Goal: Transaction & Acquisition: Purchase product/service

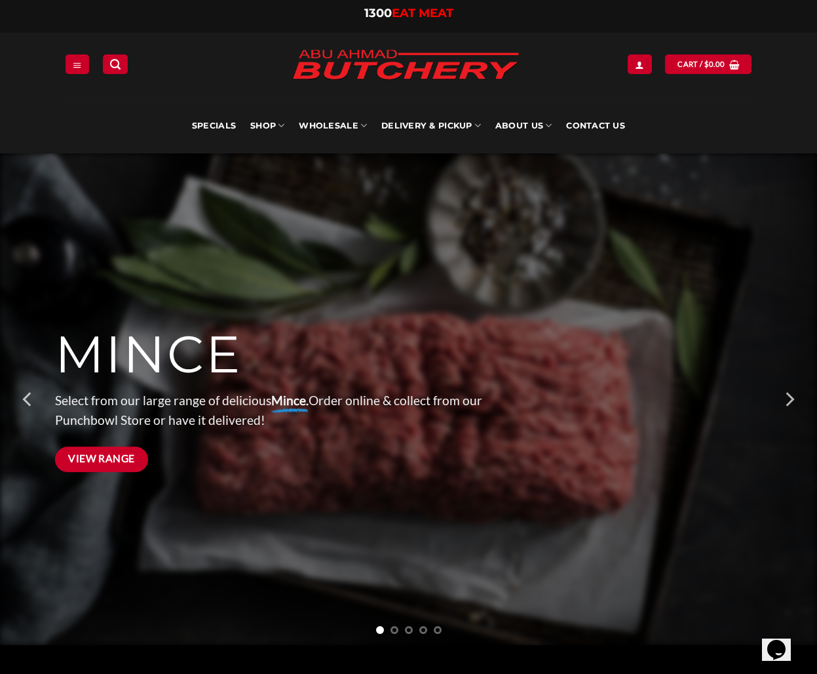
click at [98, 458] on span "View Range" at bounding box center [101, 458] width 67 height 16
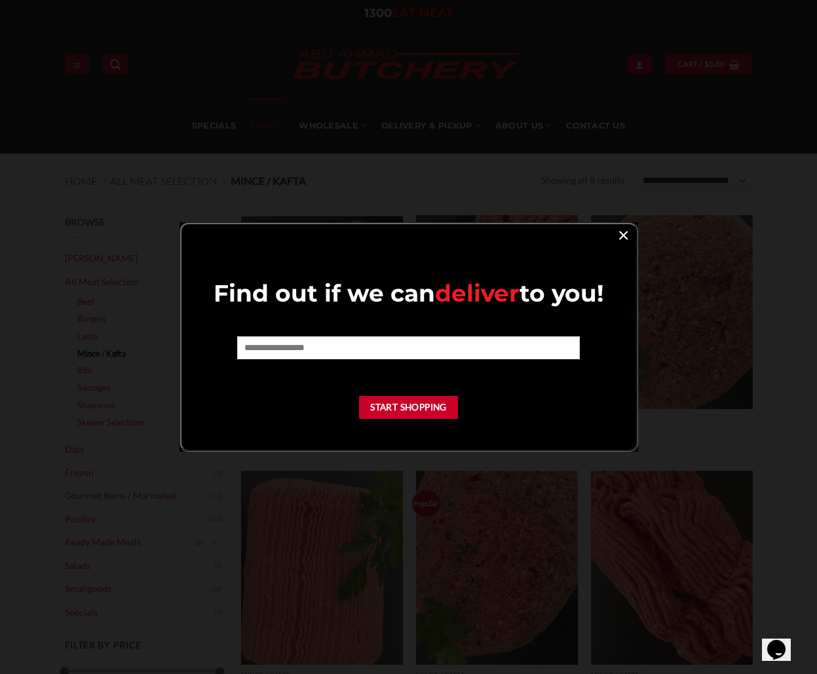
click at [627, 233] on link "×" at bounding box center [623, 235] width 19 height 18
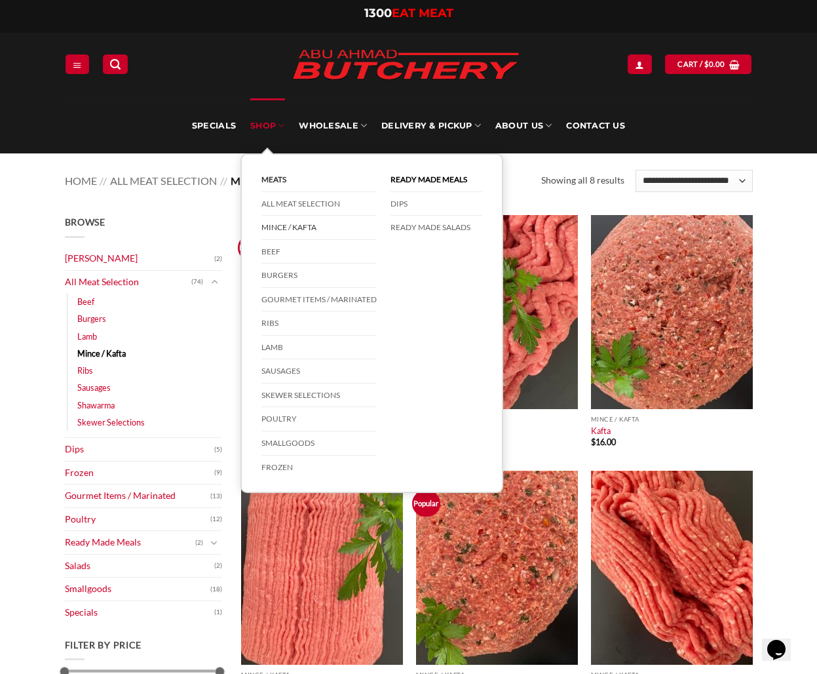
click at [275, 184] on link "Meats" at bounding box center [319, 180] width 115 height 24
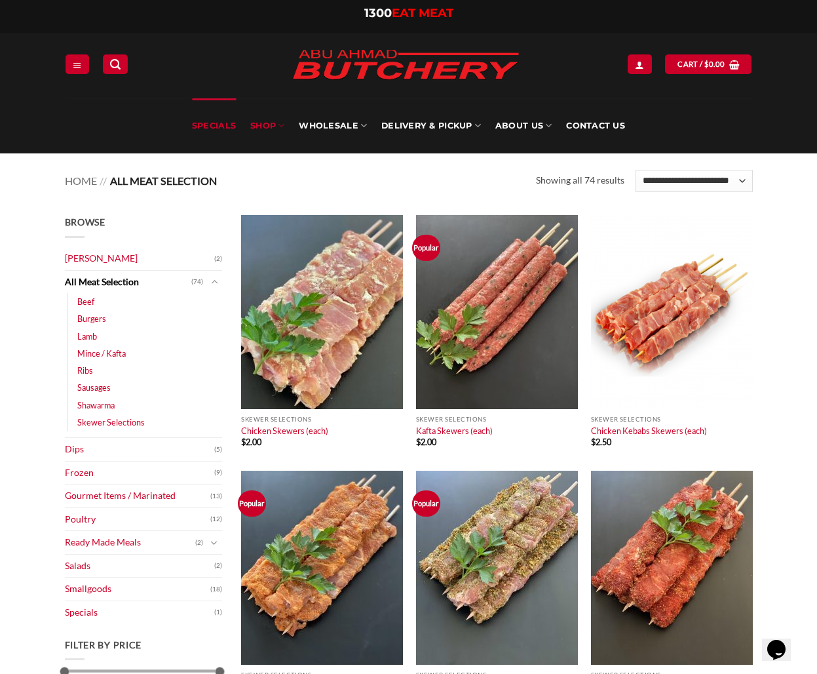
click at [222, 124] on link "Specials" at bounding box center [214, 125] width 44 height 55
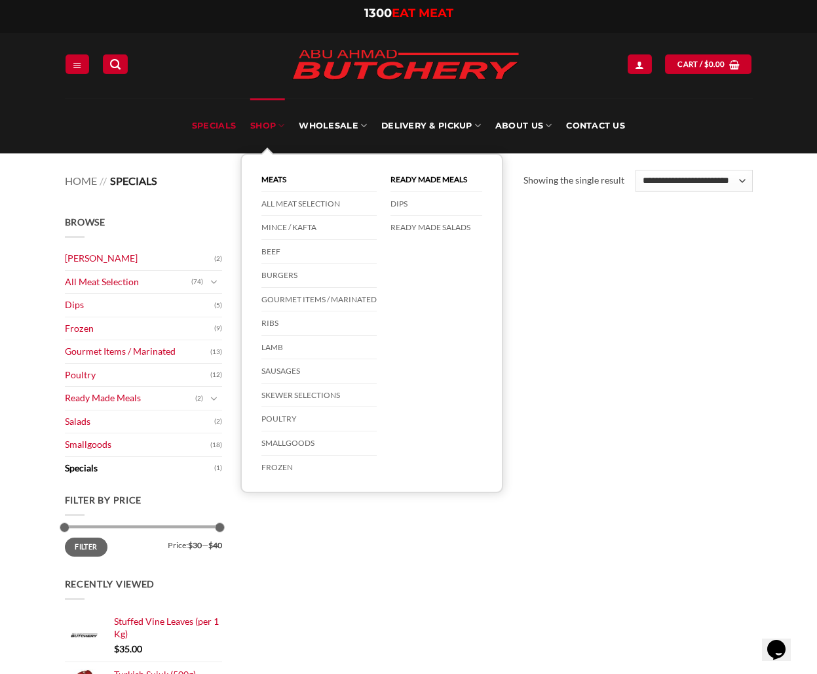
click at [268, 125] on link "SHOP" at bounding box center [267, 125] width 34 height 55
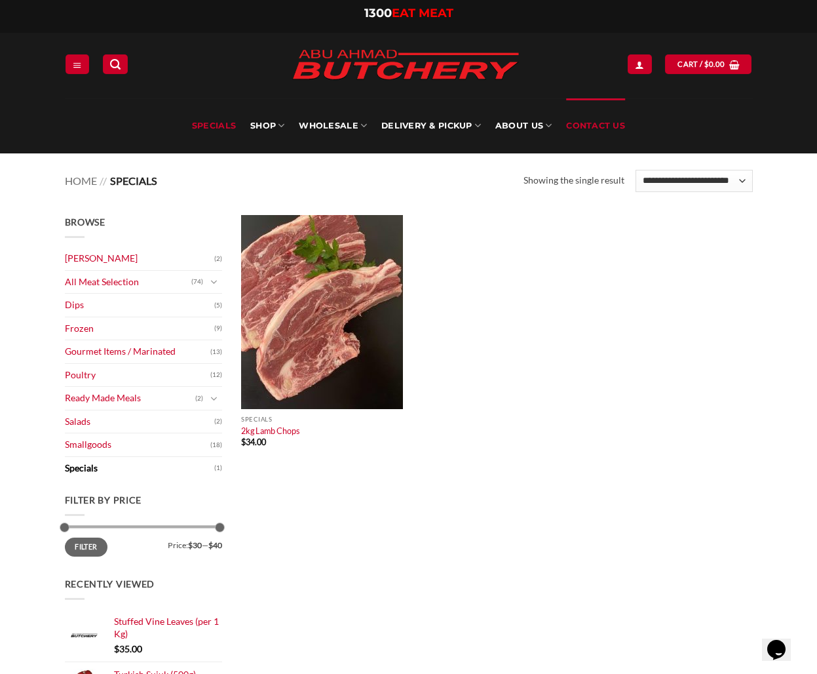
click at [595, 127] on link "Contact Us" at bounding box center [595, 125] width 59 height 55
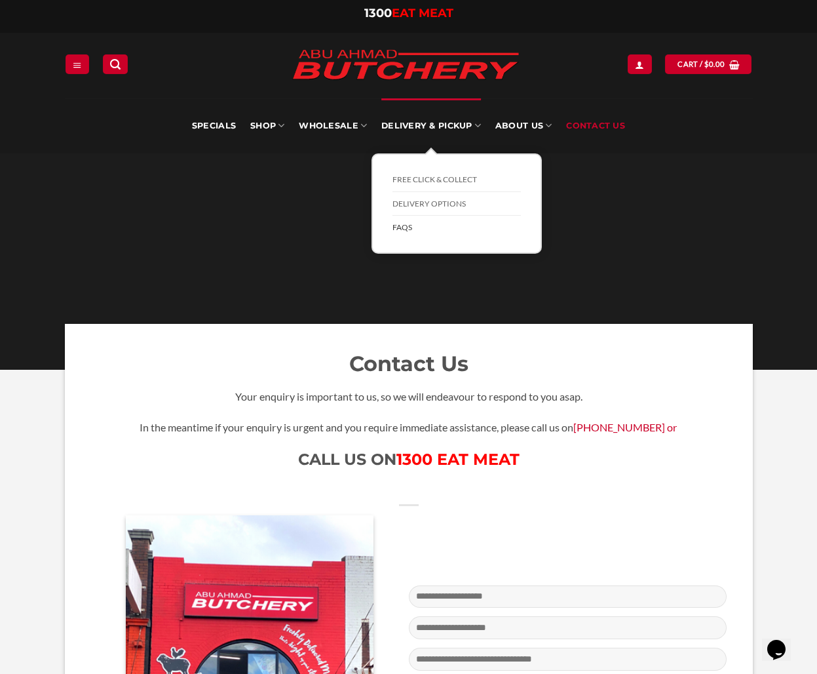
click at [406, 226] on link "FAQs" at bounding box center [457, 228] width 128 height 24
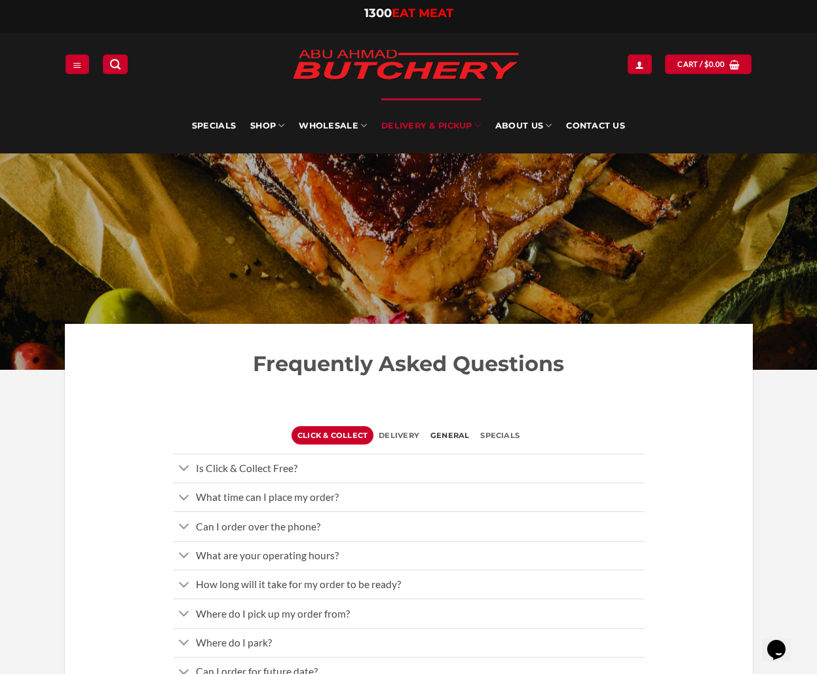
click at [452, 430] on span "General" at bounding box center [450, 435] width 39 height 18
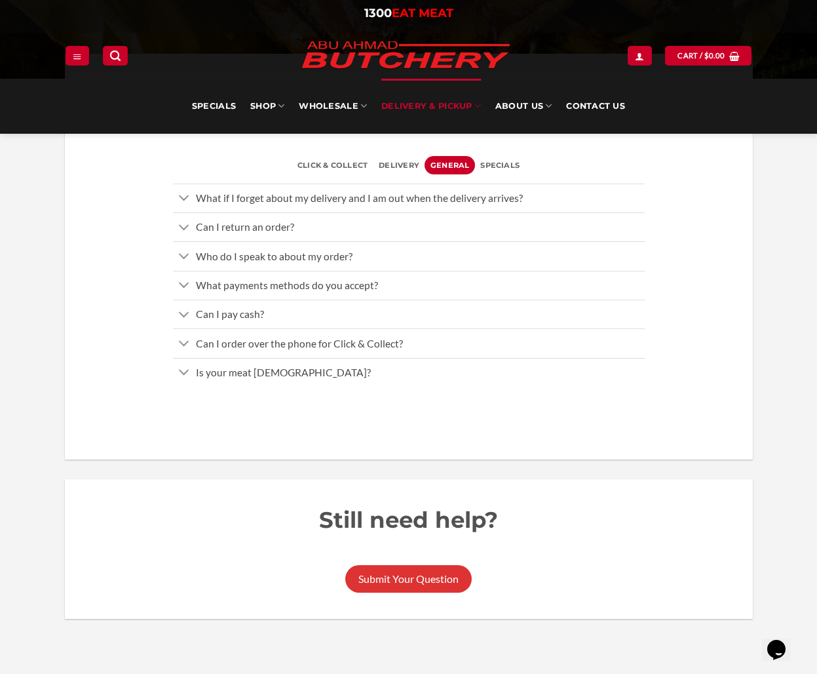
scroll to position [271, 0]
click at [254, 365] on span "Is your meat Halal?" at bounding box center [283, 371] width 175 height 12
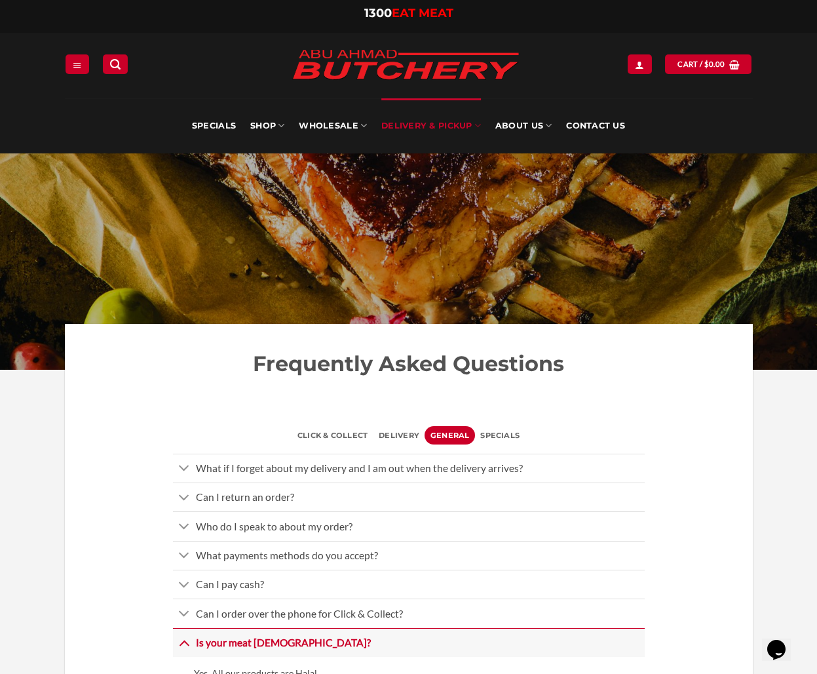
scroll to position [0, 0]
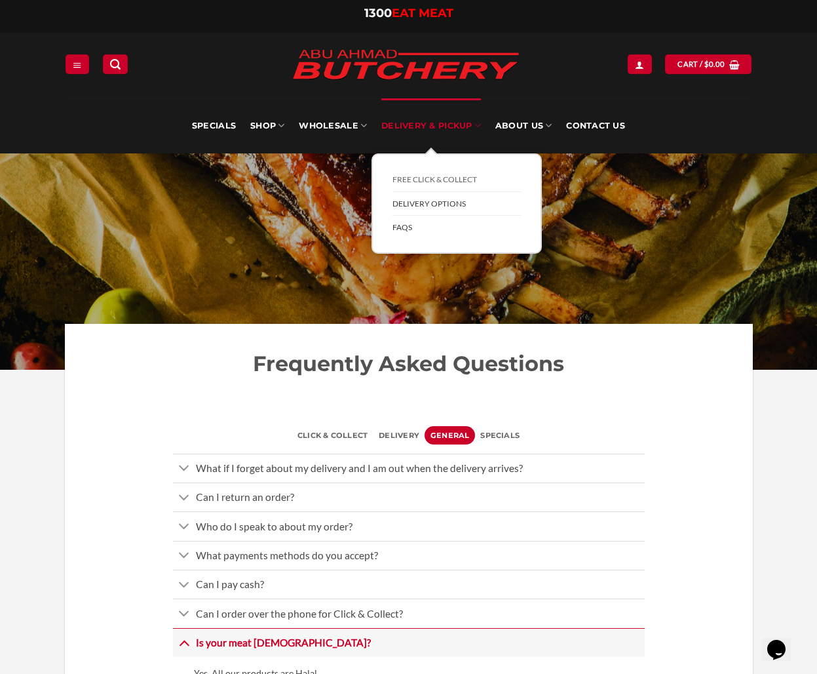
click at [402, 196] on link "Delivery Options" at bounding box center [457, 204] width 128 height 24
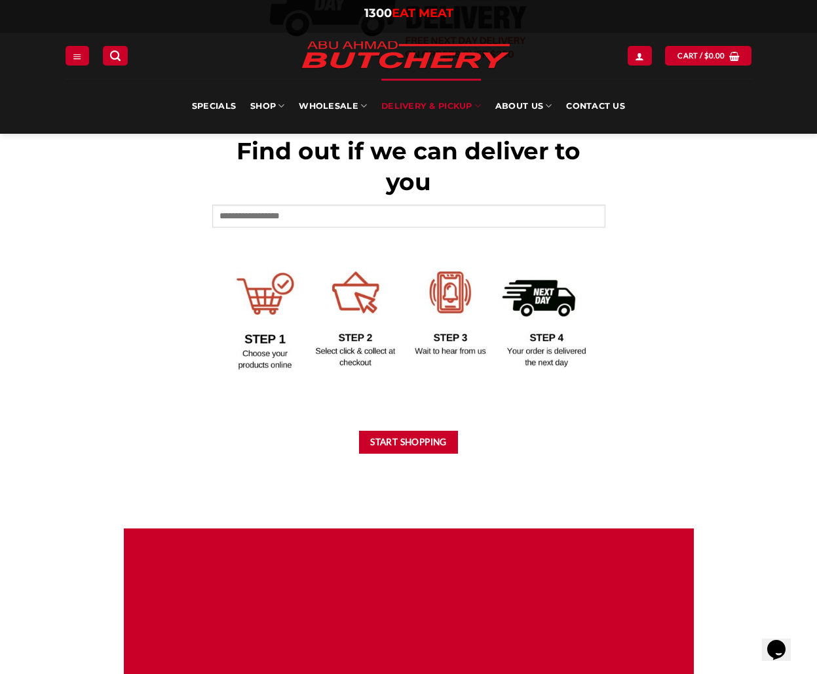
scroll to position [498, 0]
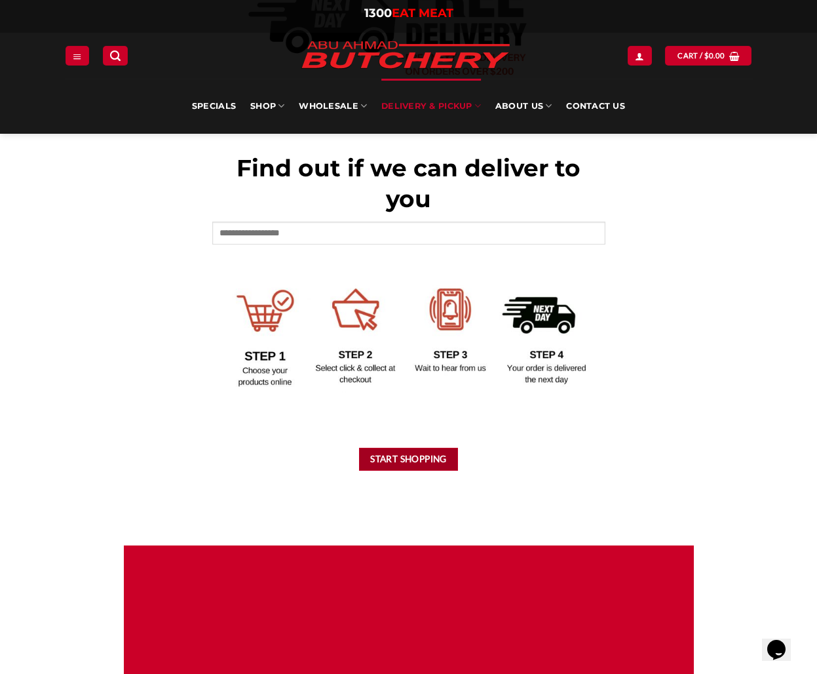
click at [398, 458] on button "Start Shopping" at bounding box center [409, 459] width 100 height 23
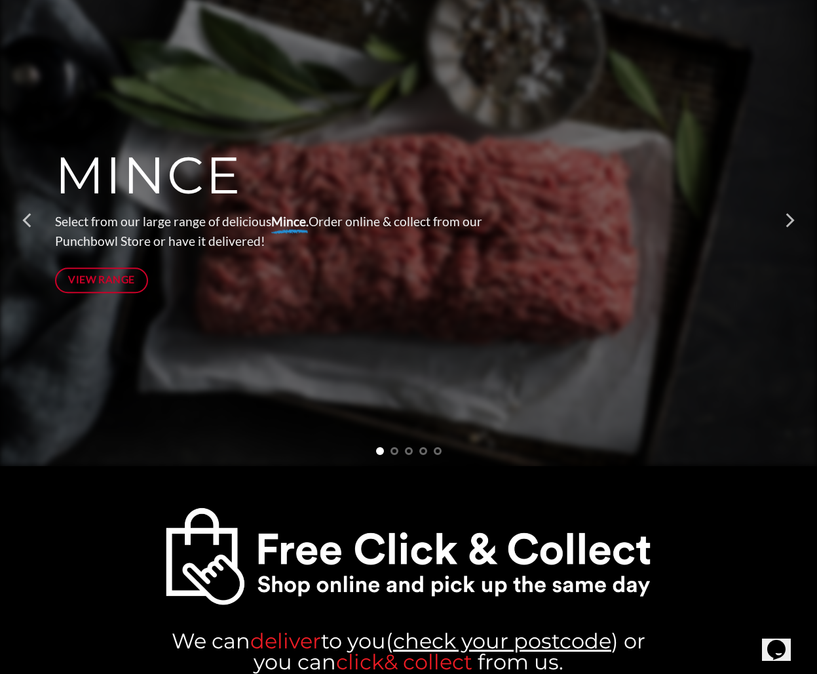
scroll to position [180, 0]
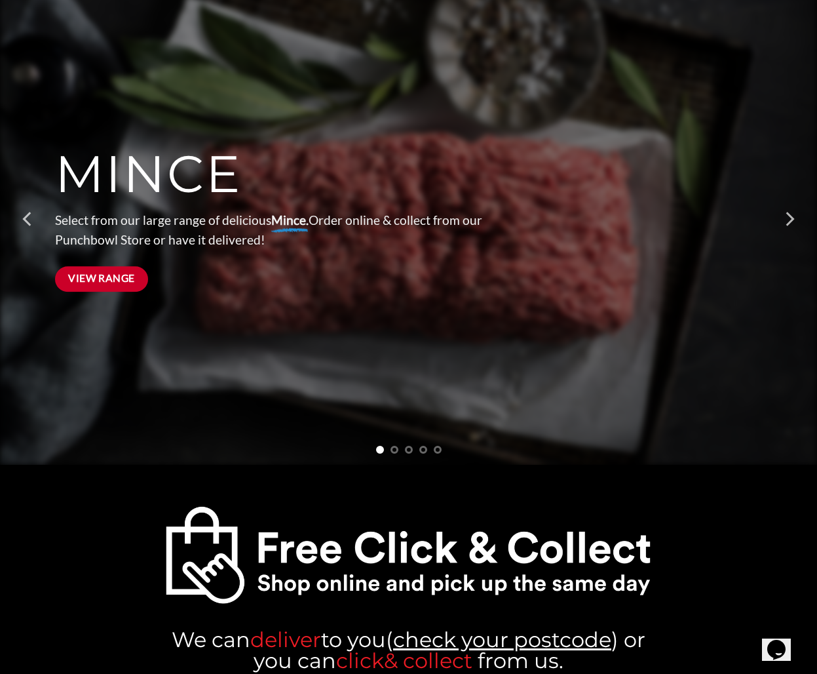
click at [128, 286] on link "View Range" at bounding box center [102, 279] width 94 height 26
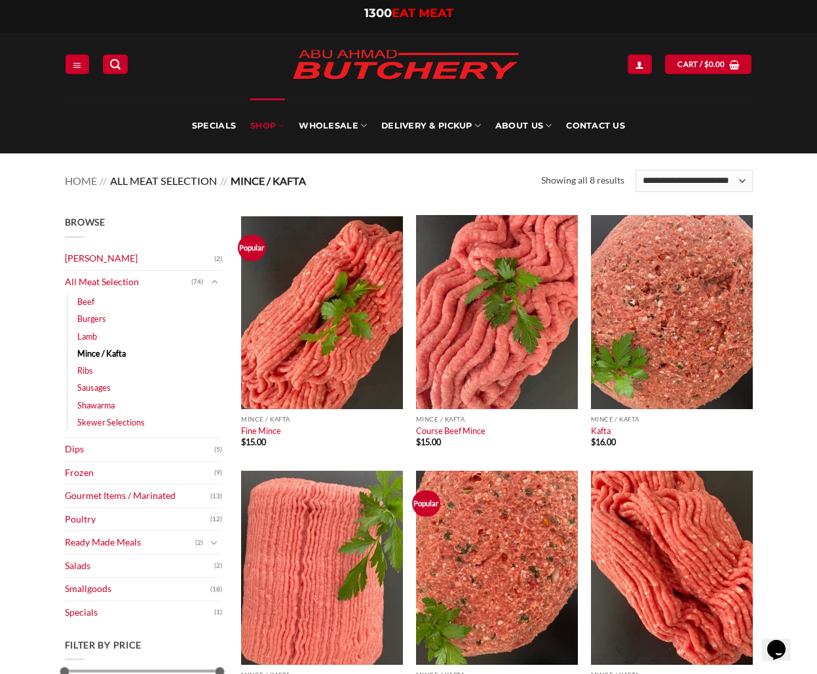
click at [139, 186] on link "All Meat Selection" at bounding box center [163, 180] width 107 height 12
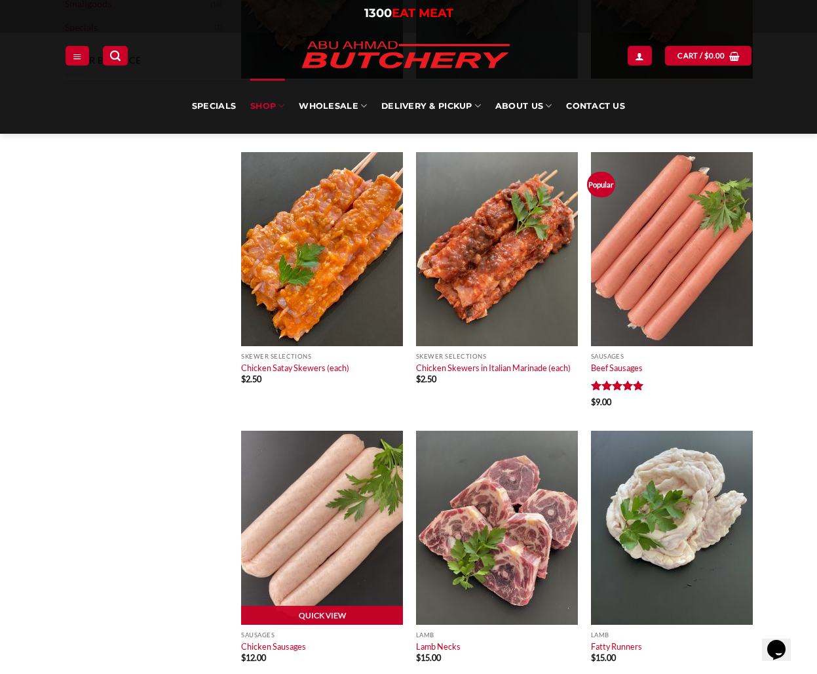
scroll to position [587, 0]
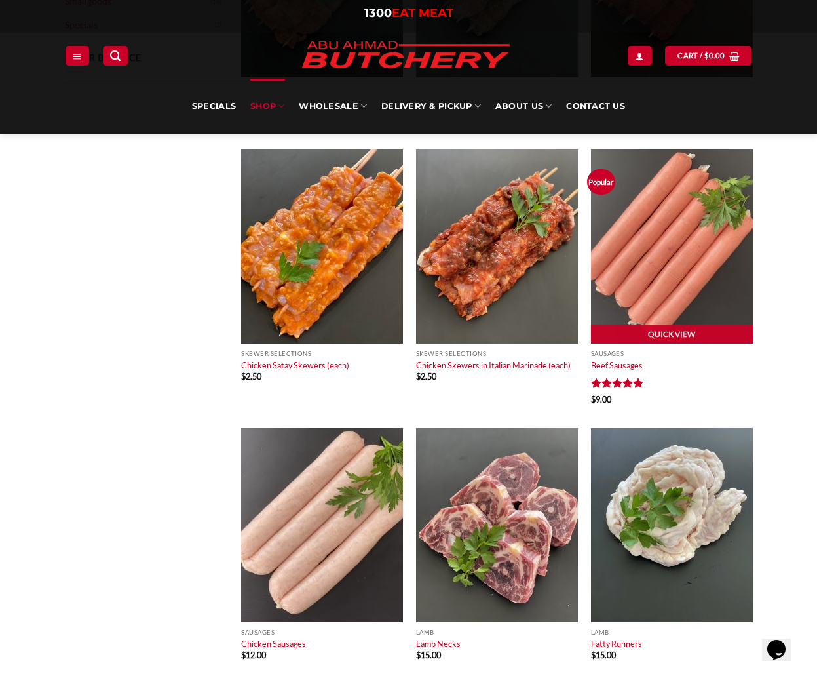
click at [678, 253] on img at bounding box center [672, 246] width 162 height 194
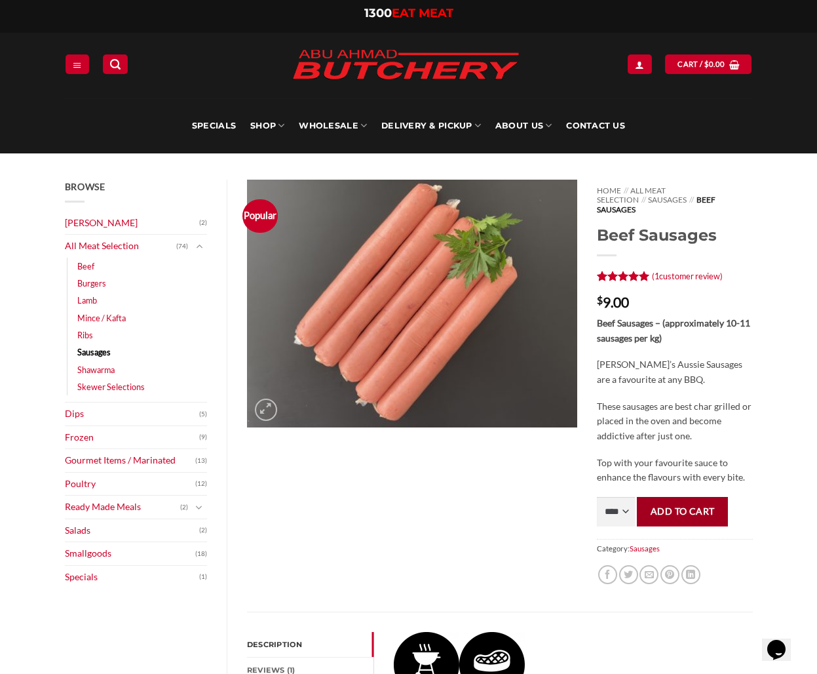
click at [675, 505] on button "Add to cart" at bounding box center [682, 511] width 91 height 29
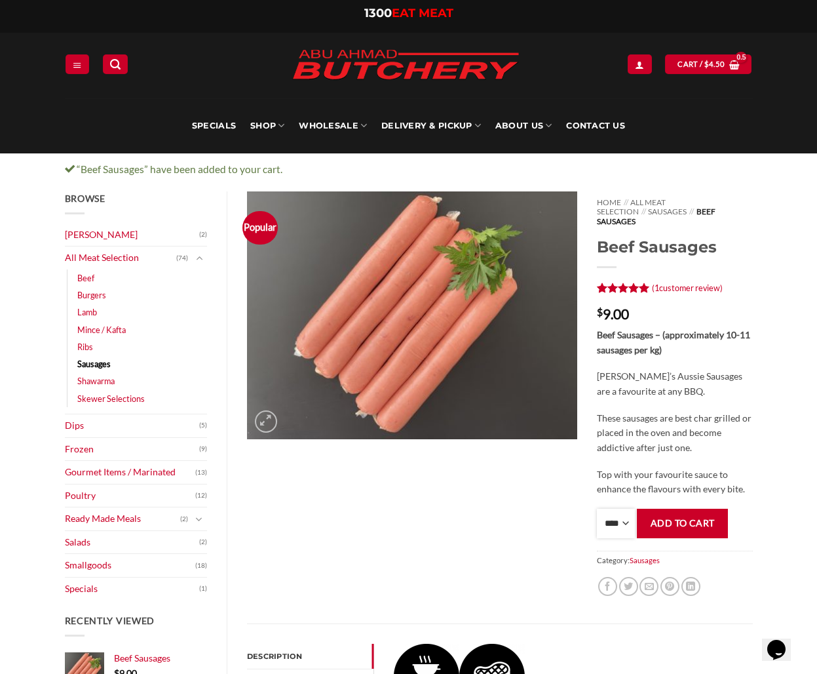
select select "*"
click at [659, 517] on button "Add to cart" at bounding box center [682, 523] width 91 height 29
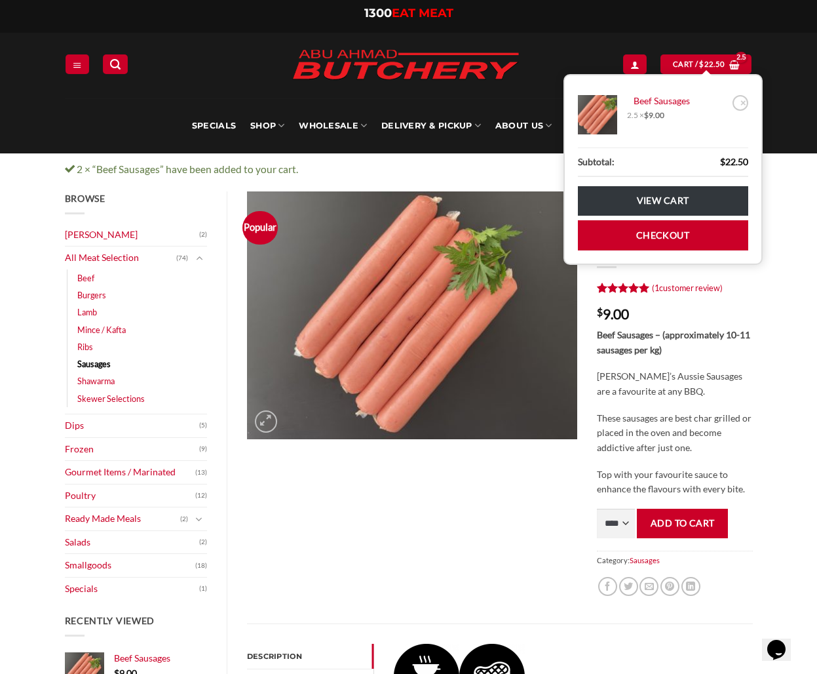
click at [633, 115] on span "2.5 × $ 9.00" at bounding box center [645, 115] width 37 height 10
click at [656, 115] on bdi "$ 9.00" at bounding box center [654, 115] width 20 height 10
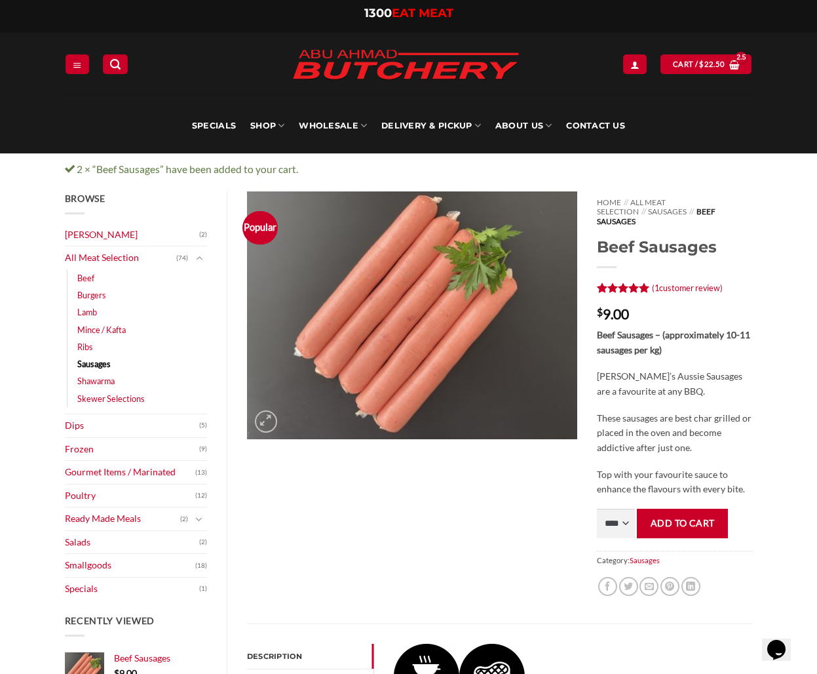
scroll to position [87, 0]
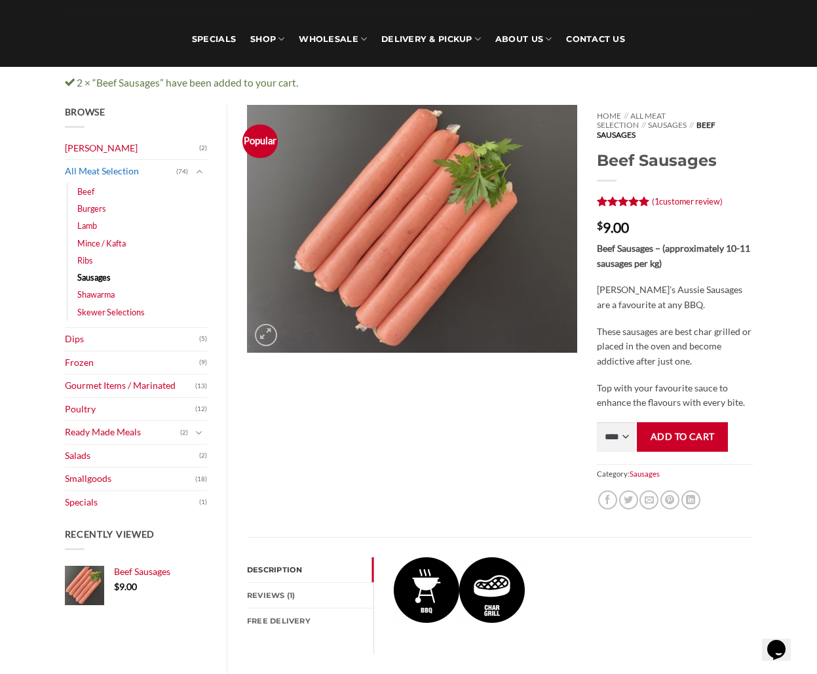
click at [96, 172] on link "All Meat Selection" at bounding box center [121, 171] width 112 height 23
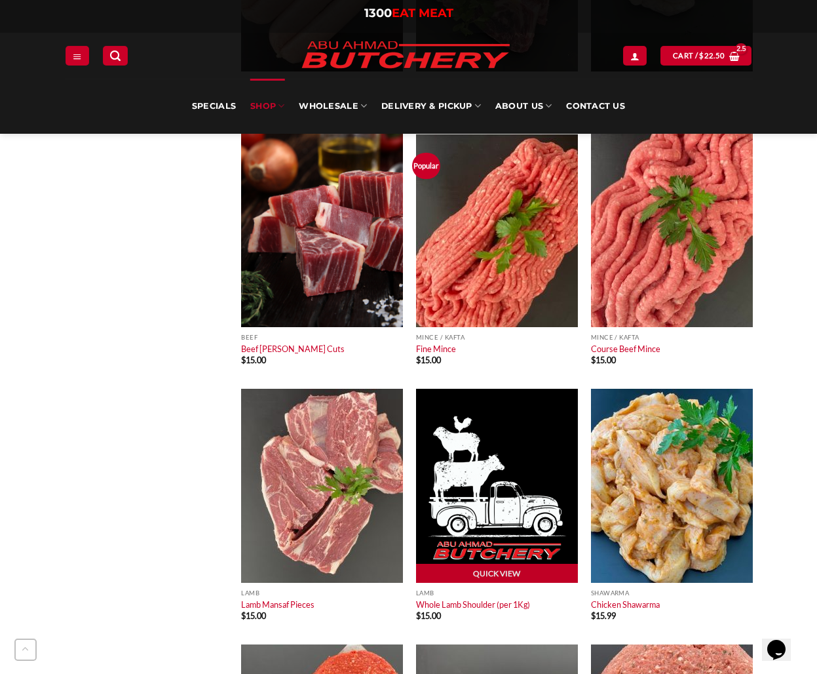
scroll to position [1135, 0]
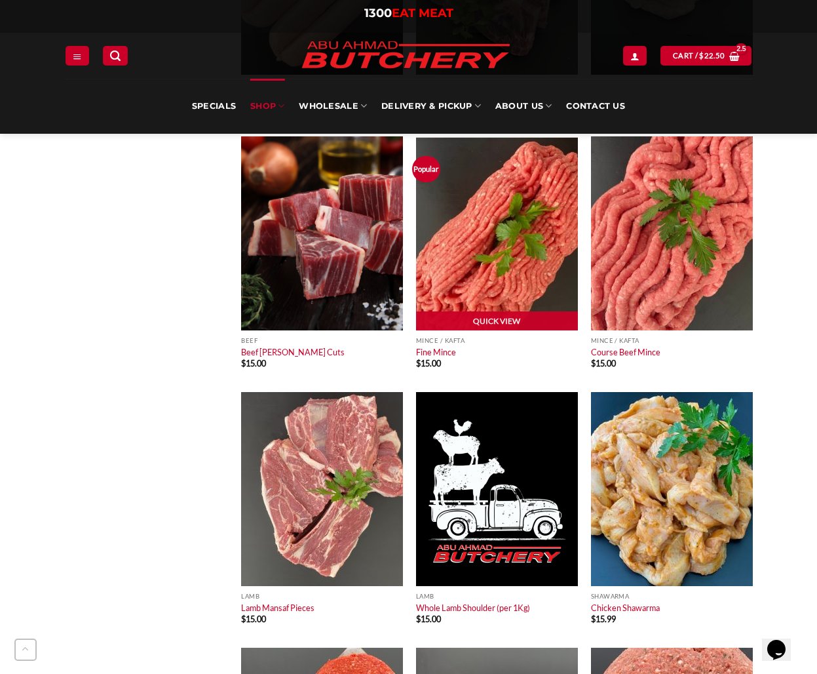
click at [505, 270] on img at bounding box center [497, 233] width 162 height 194
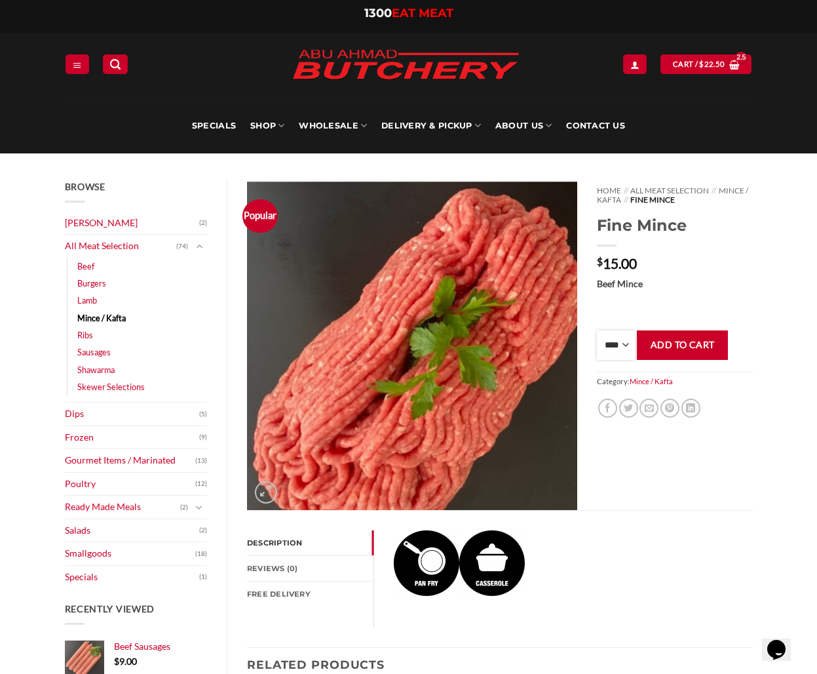
select select "*"
click at [684, 343] on button "Add to cart" at bounding box center [682, 344] width 91 height 29
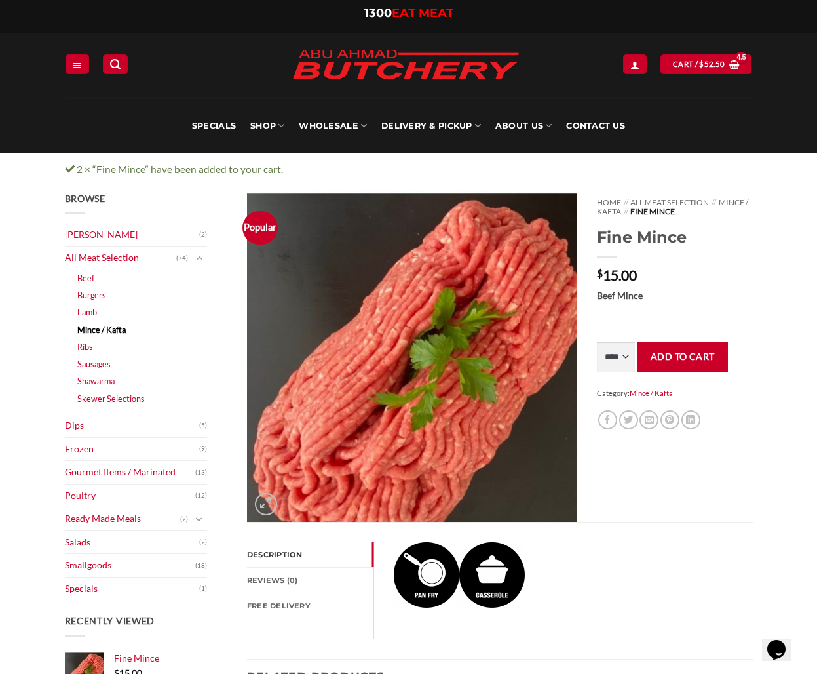
click at [629, 460] on div "Home // All Meat Selection // Mince / Kafta // Fine Mince Fine Mince $ 15.00 Be…" at bounding box center [674, 356] width 175 height 330
click at [85, 275] on link "Beef" at bounding box center [85, 277] width 17 height 17
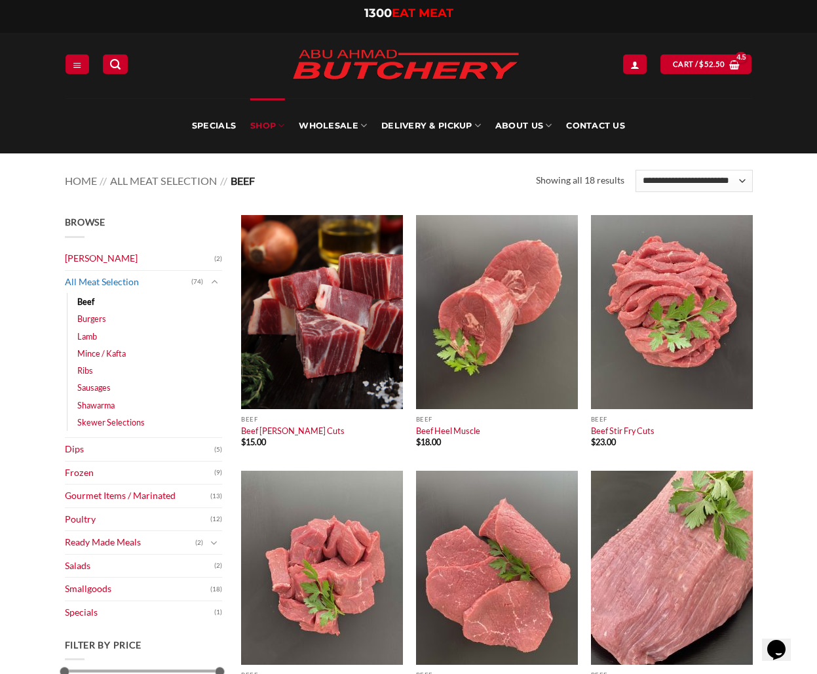
click at [102, 281] on link "All Meat Selection" at bounding box center [128, 282] width 127 height 23
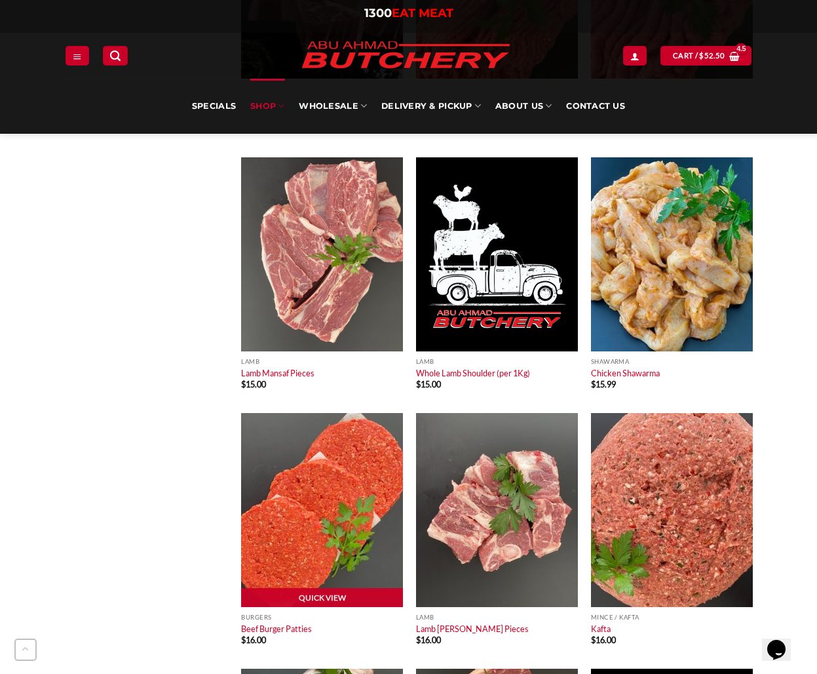
scroll to position [1369, 0]
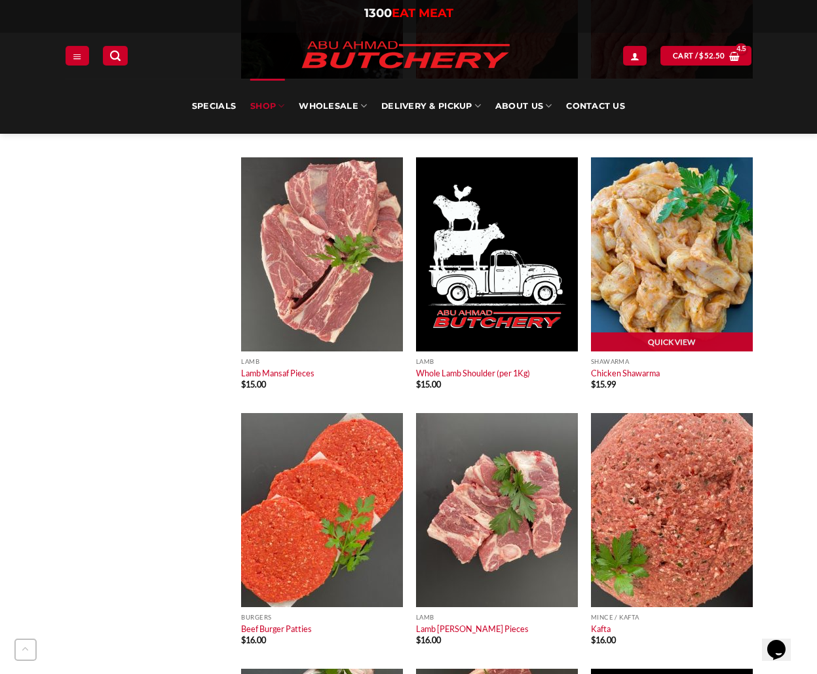
click at [663, 269] on img at bounding box center [672, 254] width 162 height 194
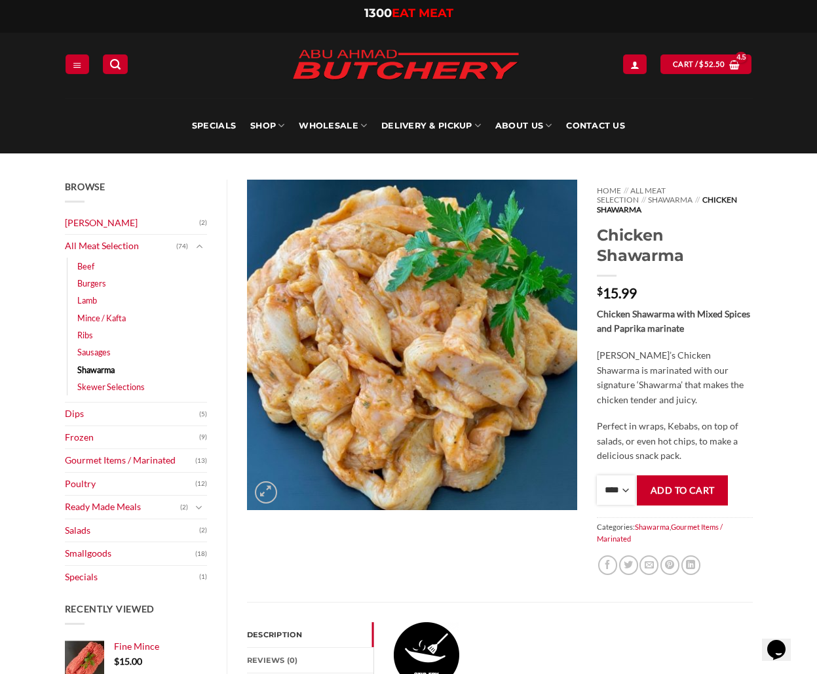
select select "*"
click at [688, 476] on button "Add to cart" at bounding box center [682, 489] width 91 height 29
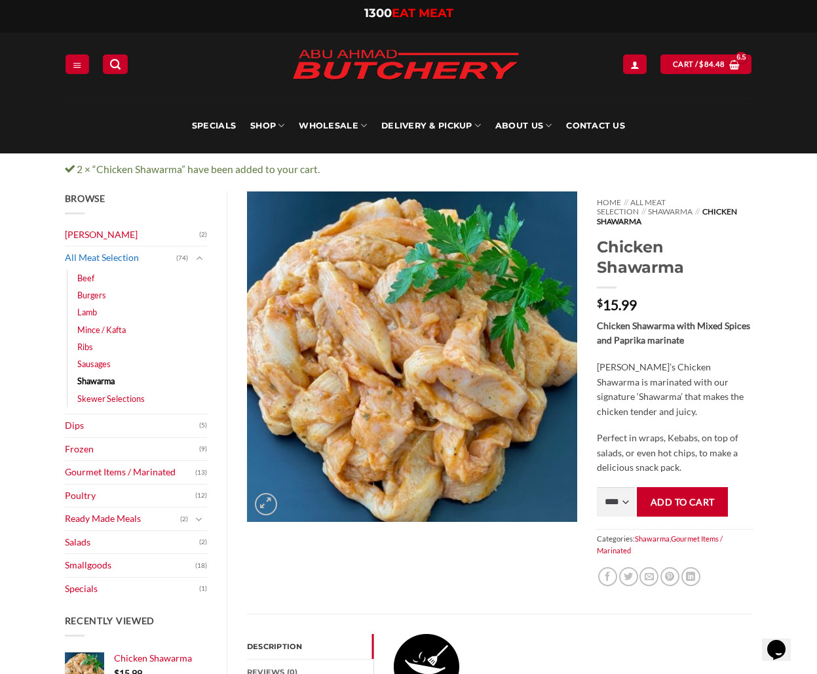
click at [111, 254] on link "All Meat Selection" at bounding box center [121, 257] width 112 height 23
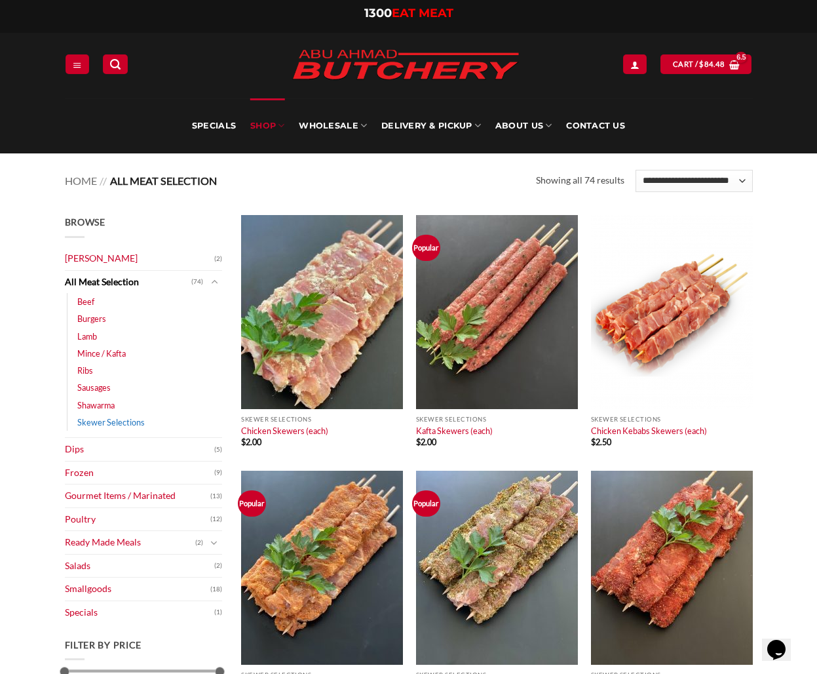
click at [102, 423] on link "Skewer Selections" at bounding box center [111, 422] width 68 height 17
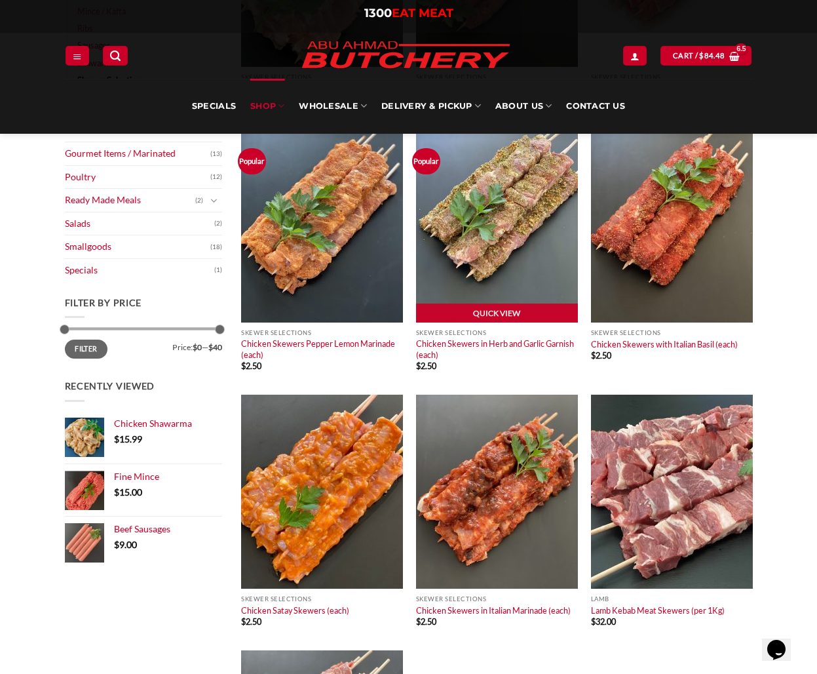
scroll to position [351, 0]
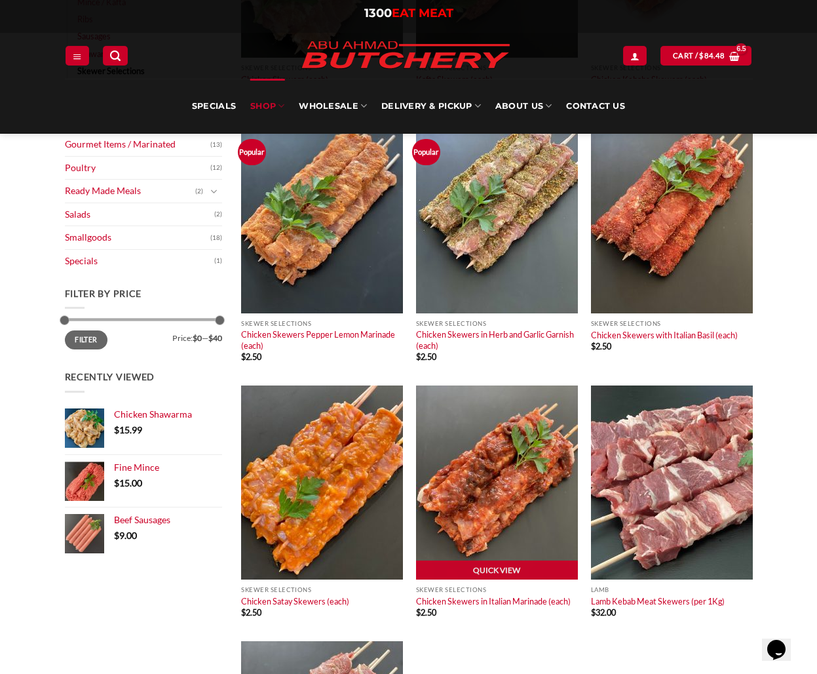
click at [469, 518] on img at bounding box center [497, 482] width 162 height 194
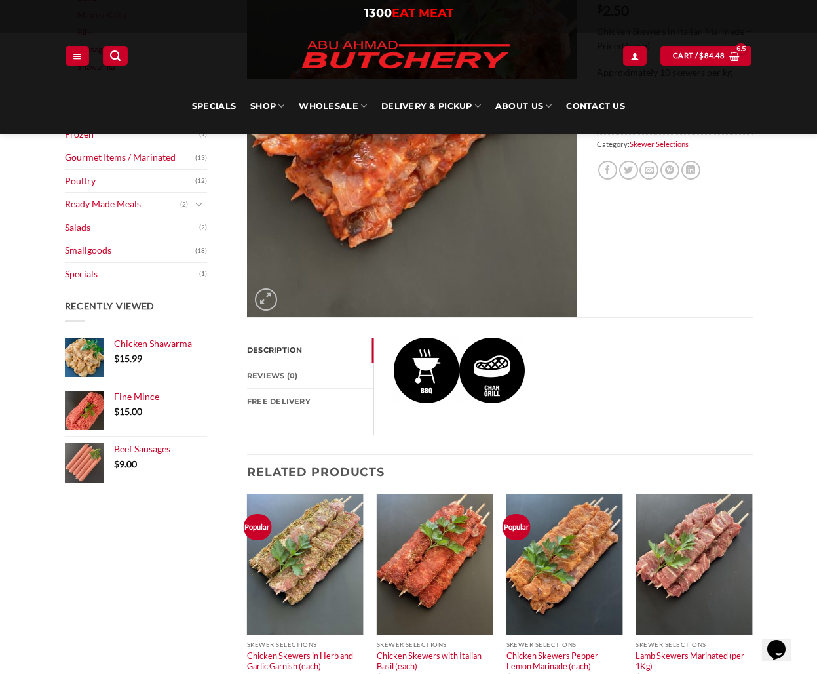
scroll to position [349, 0]
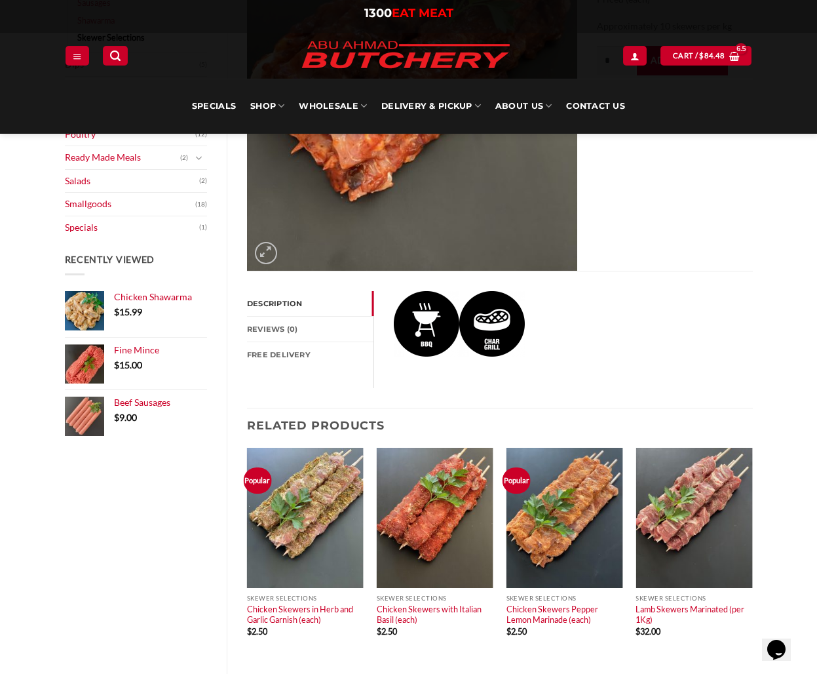
click at [292, 302] on link "Description" at bounding box center [310, 303] width 127 height 25
click at [310, 307] on link "Description" at bounding box center [310, 303] width 127 height 25
click at [305, 298] on link "Description" at bounding box center [310, 303] width 127 height 25
click at [288, 296] on link "Description" at bounding box center [310, 303] width 127 height 25
click at [277, 301] on link "Description" at bounding box center [310, 303] width 127 height 25
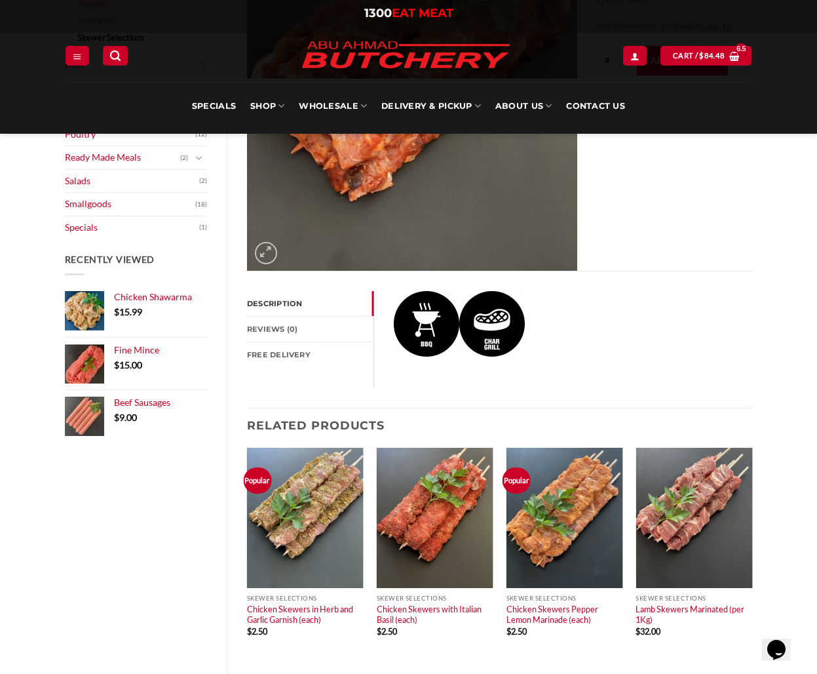
click at [277, 301] on link "Description" at bounding box center [310, 303] width 127 height 25
click at [294, 295] on link "Description" at bounding box center [310, 303] width 127 height 25
click at [292, 304] on link "Description" at bounding box center [310, 303] width 127 height 25
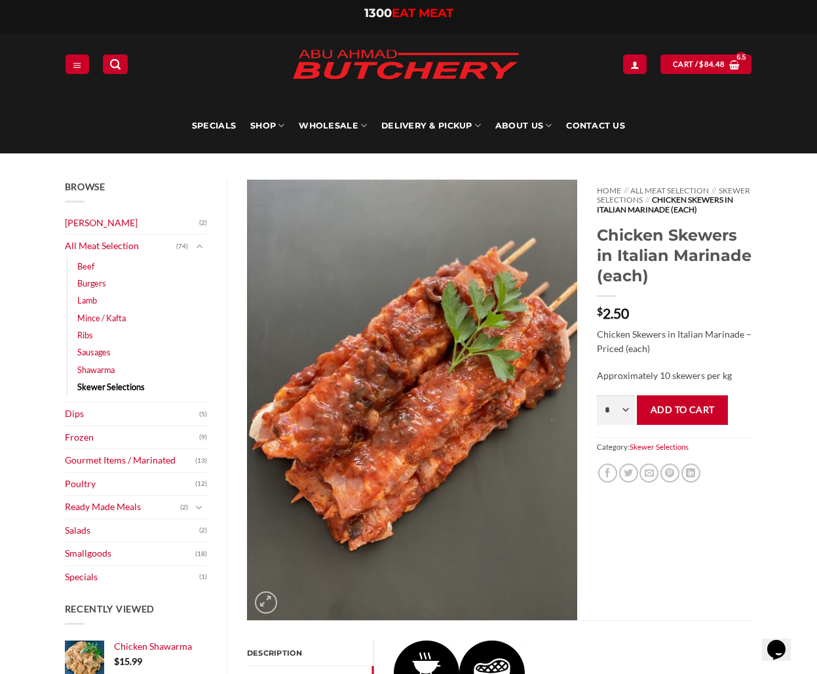
scroll to position [0, 0]
select select "*"
click at [683, 422] on button "Add to cart" at bounding box center [682, 409] width 91 height 29
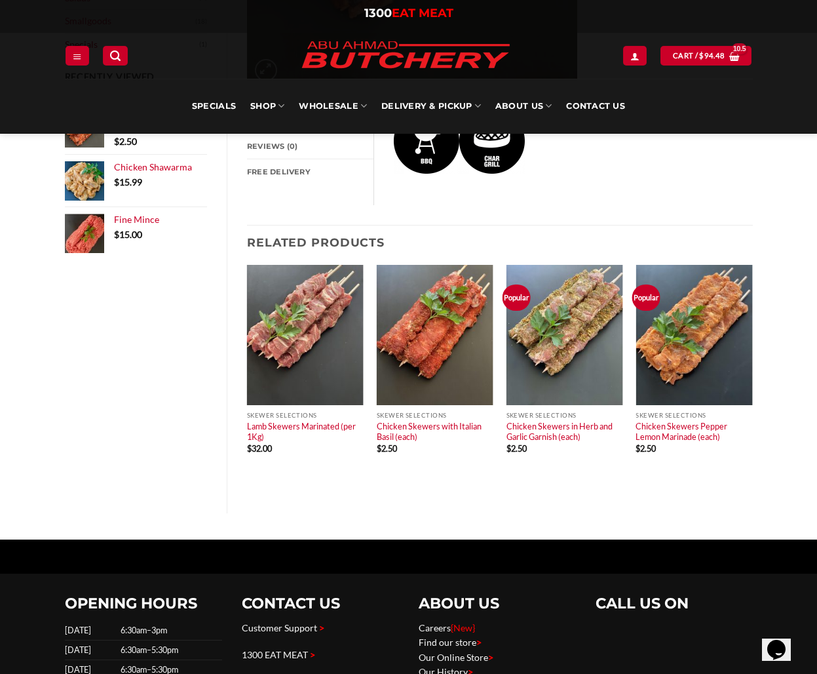
scroll to position [540, 0]
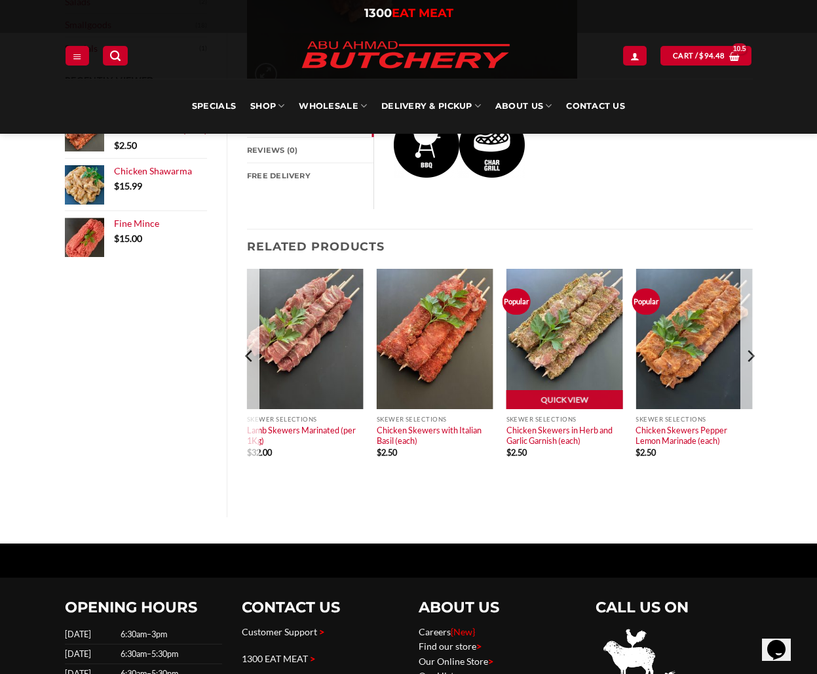
click at [546, 365] on img at bounding box center [565, 339] width 117 height 140
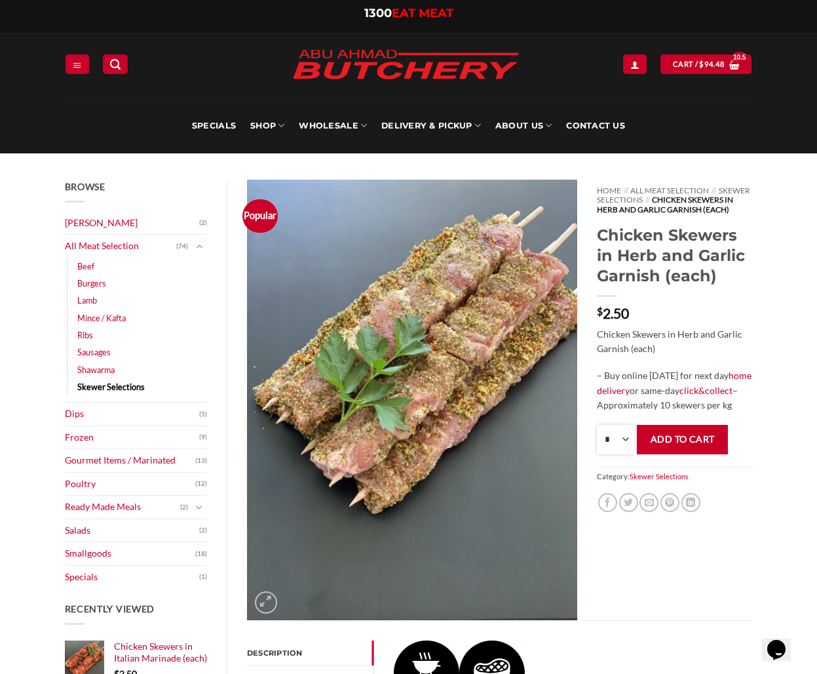
select select "*"
click at [689, 448] on button "Add to cart" at bounding box center [682, 439] width 91 height 29
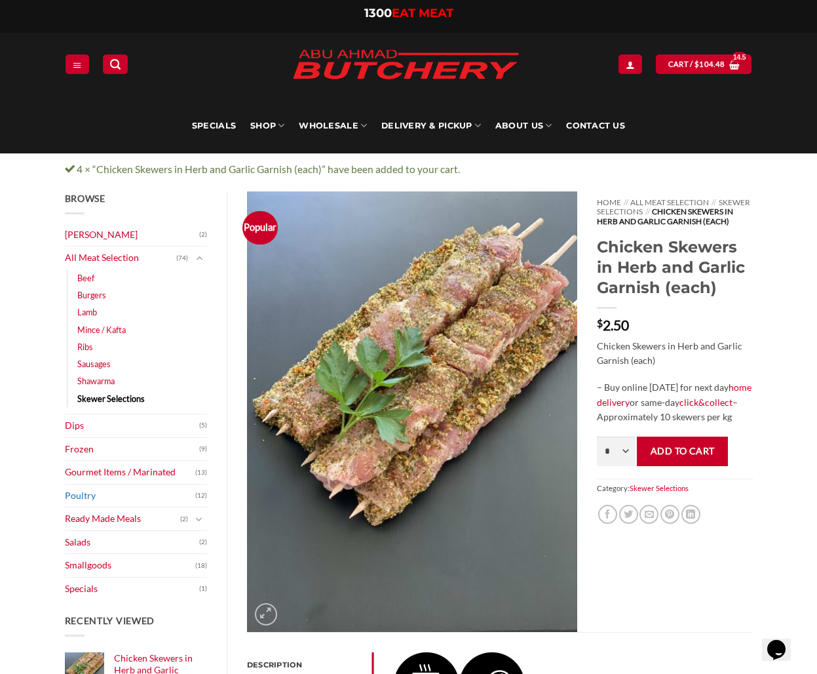
click at [88, 494] on link "Poultry" at bounding box center [130, 495] width 131 height 23
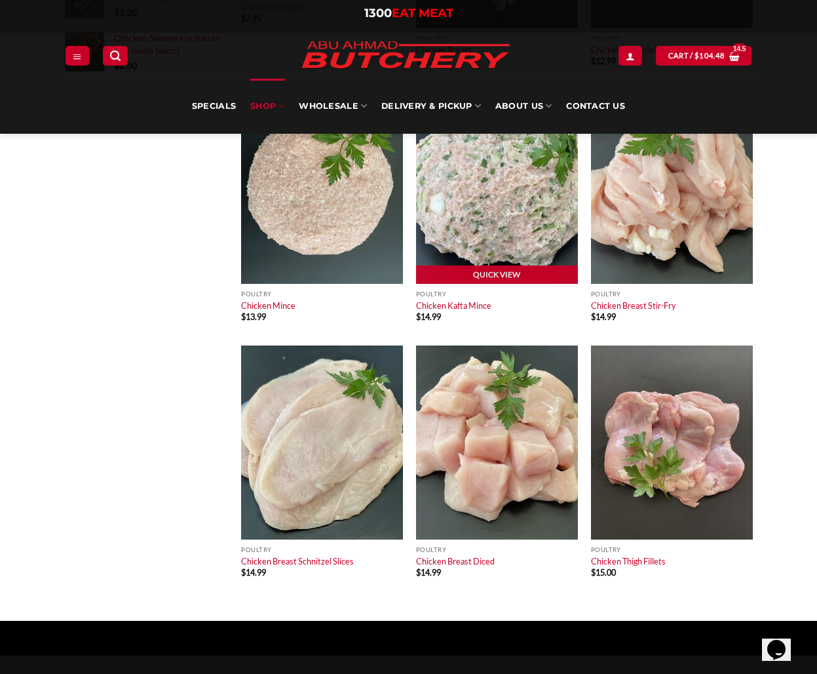
scroll to position [652, 0]
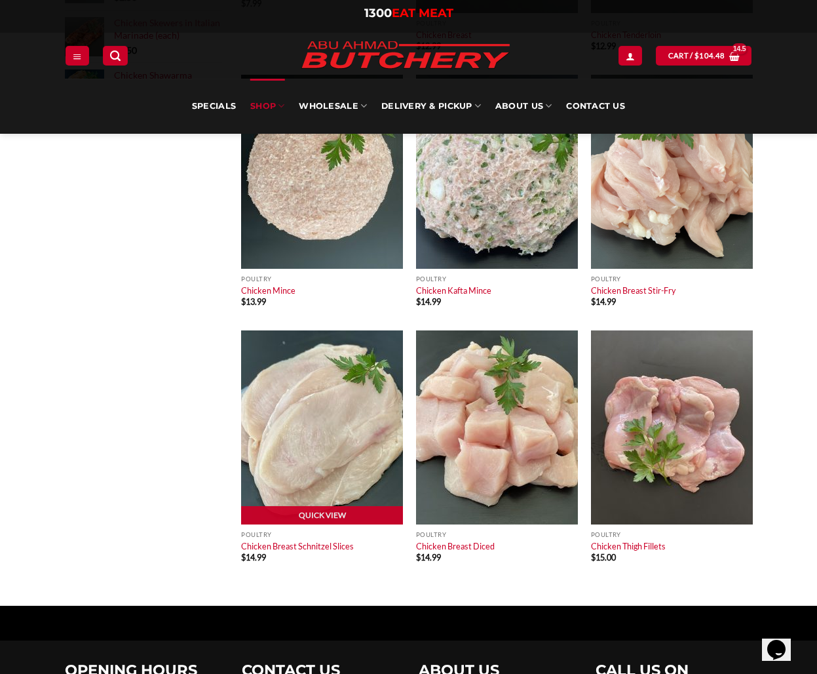
click at [311, 427] on img at bounding box center [322, 427] width 162 height 194
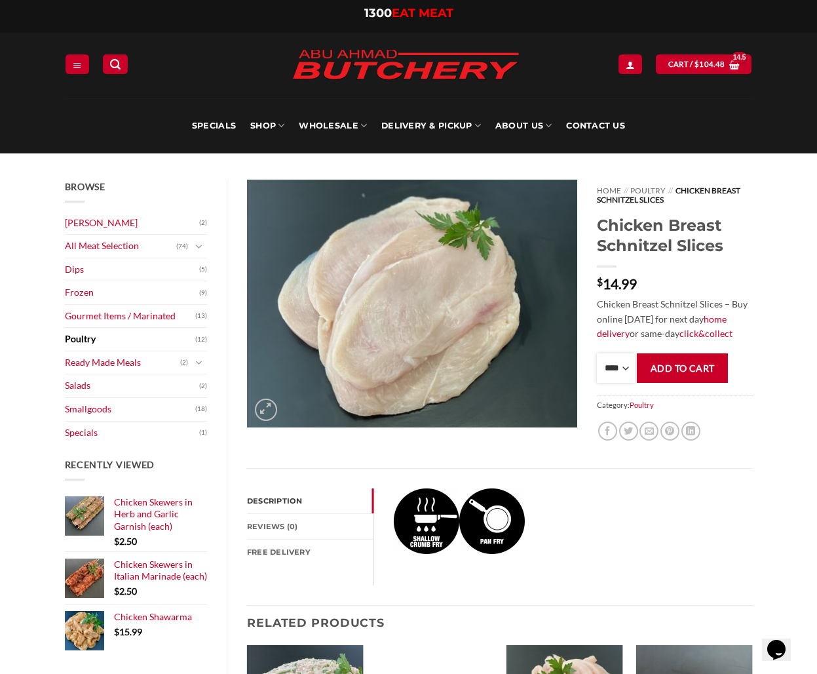
select select "*"
click at [682, 370] on button "Add to cart" at bounding box center [682, 367] width 91 height 29
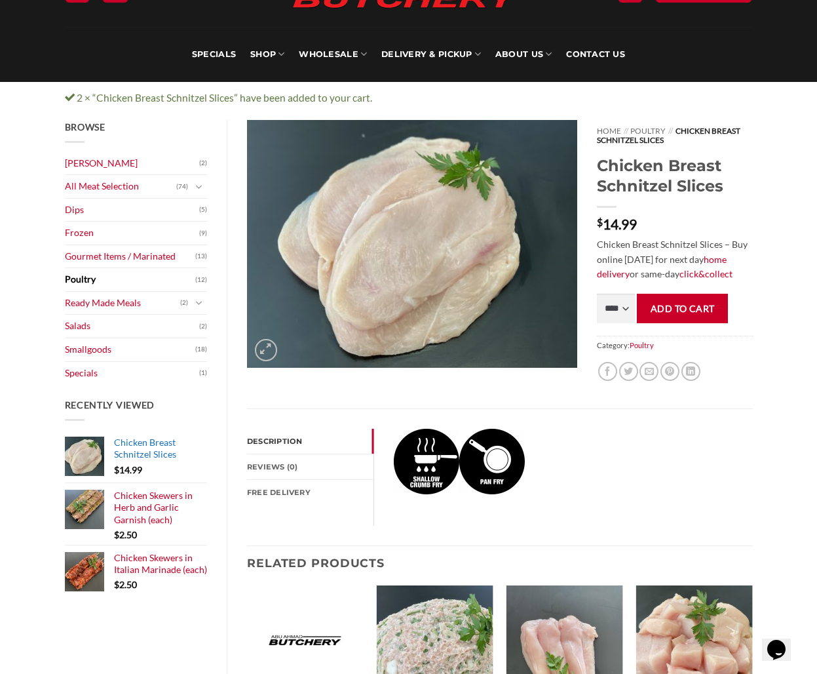
scroll to position [75, 0]
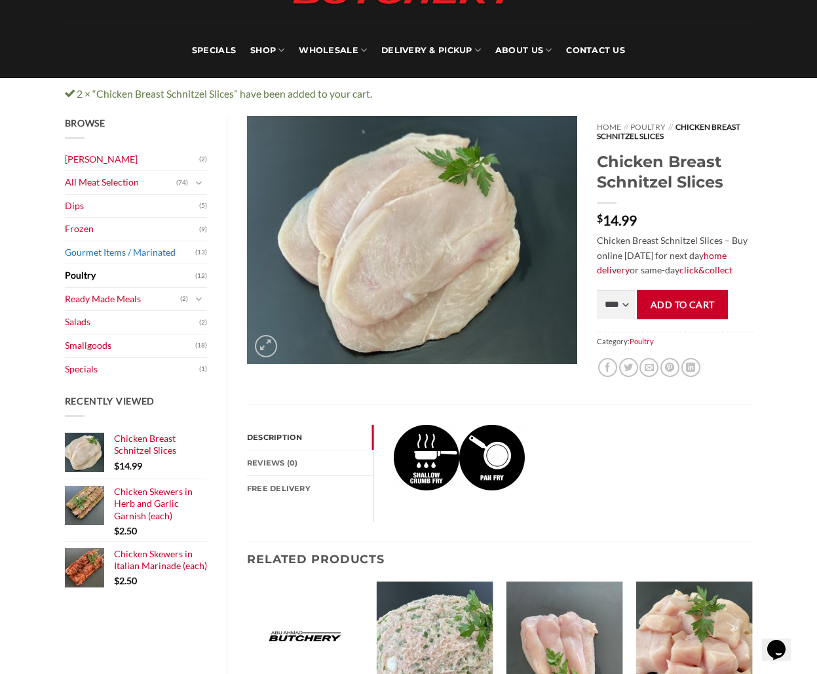
click at [109, 248] on link "Gourmet Items / Marinated" at bounding box center [130, 252] width 131 height 23
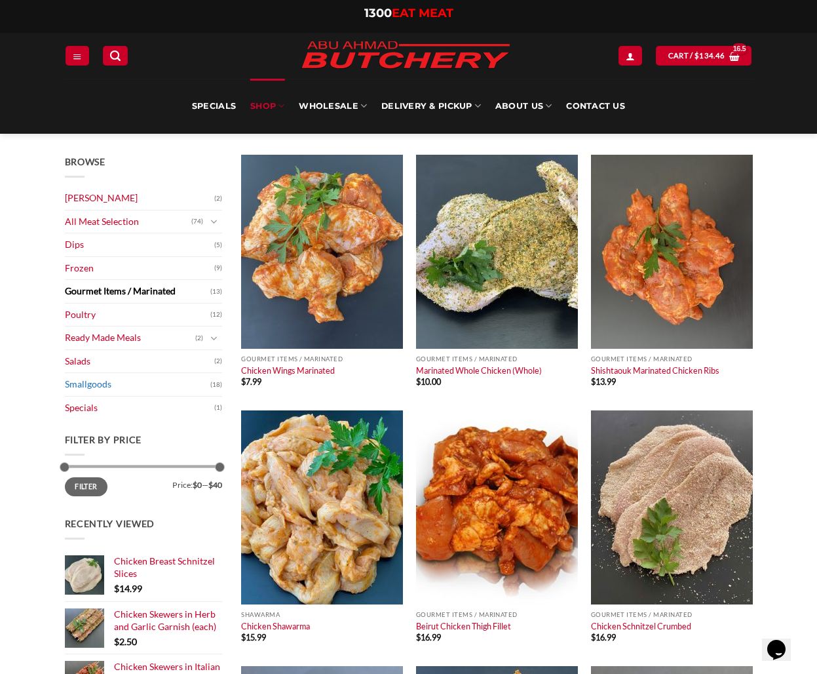
scroll to position [56, 0]
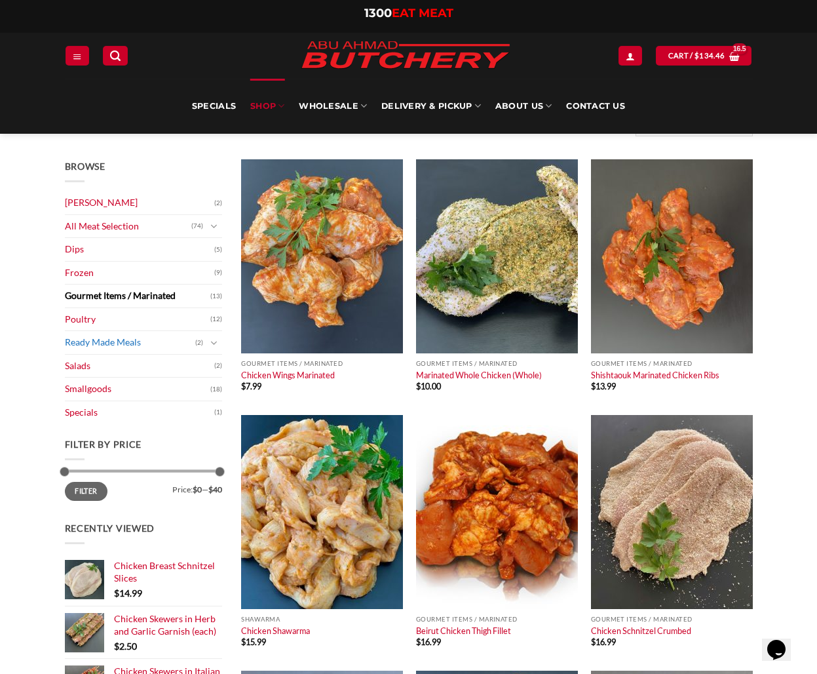
click at [94, 340] on link "Ready Made Meals" at bounding box center [130, 342] width 130 height 23
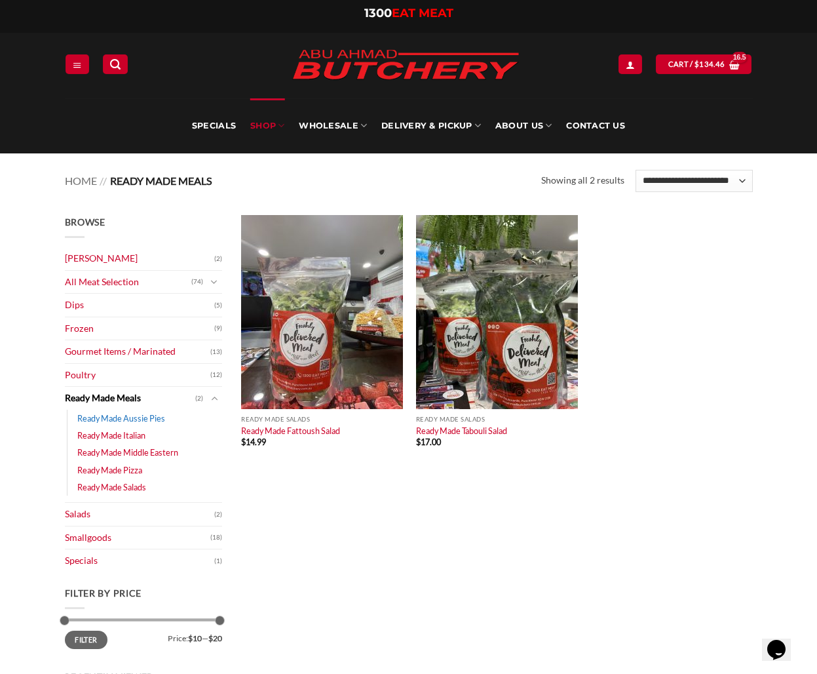
click at [104, 414] on link "Ready Made Aussie Pies" at bounding box center [121, 418] width 88 height 17
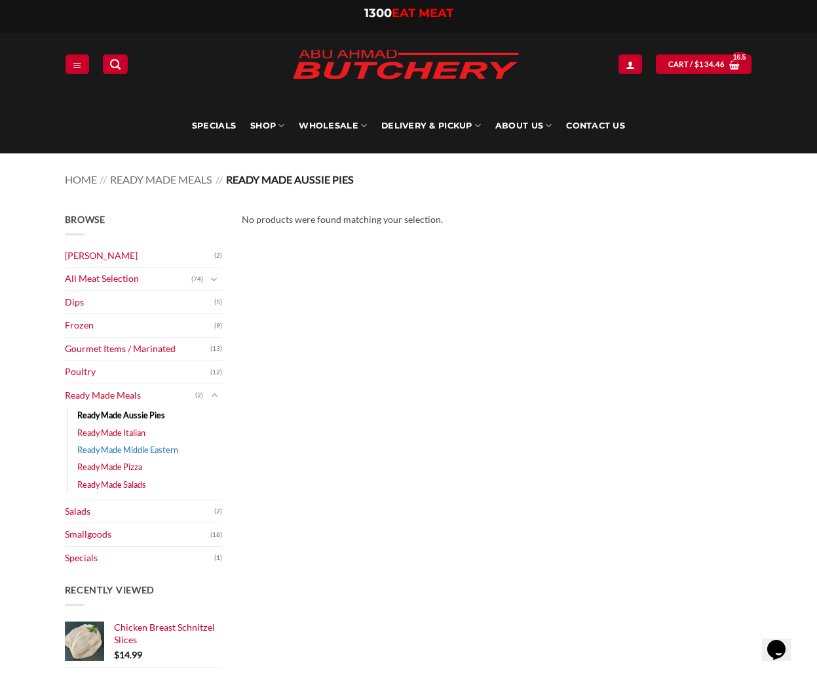
click at [115, 449] on link "Ready Made Middle Eastern" at bounding box center [127, 449] width 101 height 17
click at [114, 481] on link "Ready Made Salads" at bounding box center [111, 484] width 69 height 17
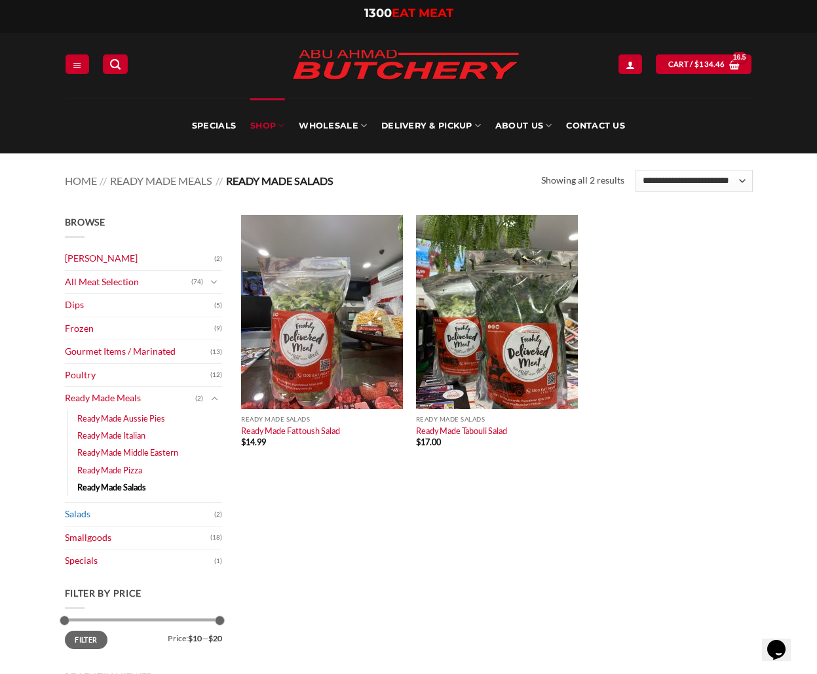
click at [85, 509] on link "Salads" at bounding box center [139, 514] width 149 height 23
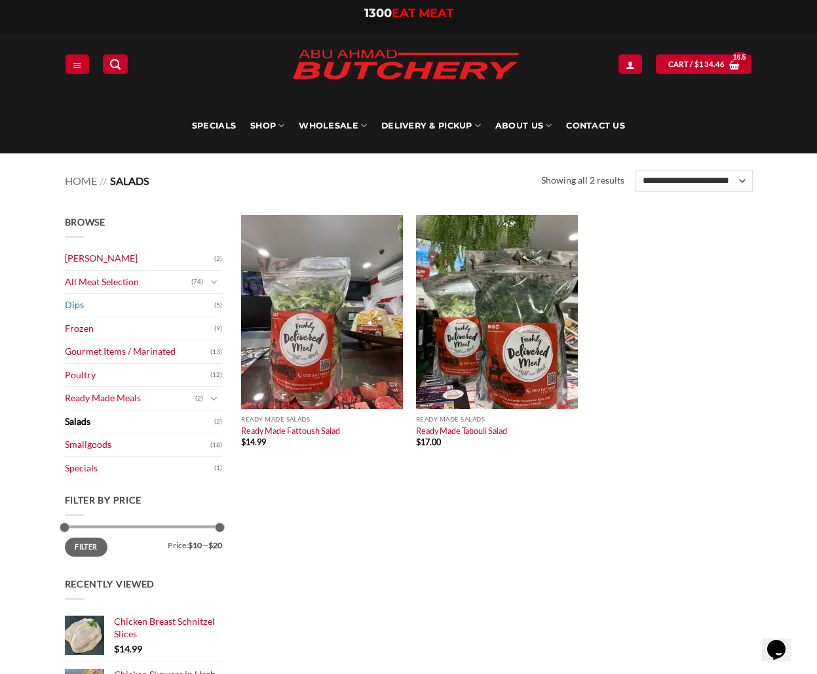
click at [77, 302] on link "Dips" at bounding box center [139, 305] width 149 height 23
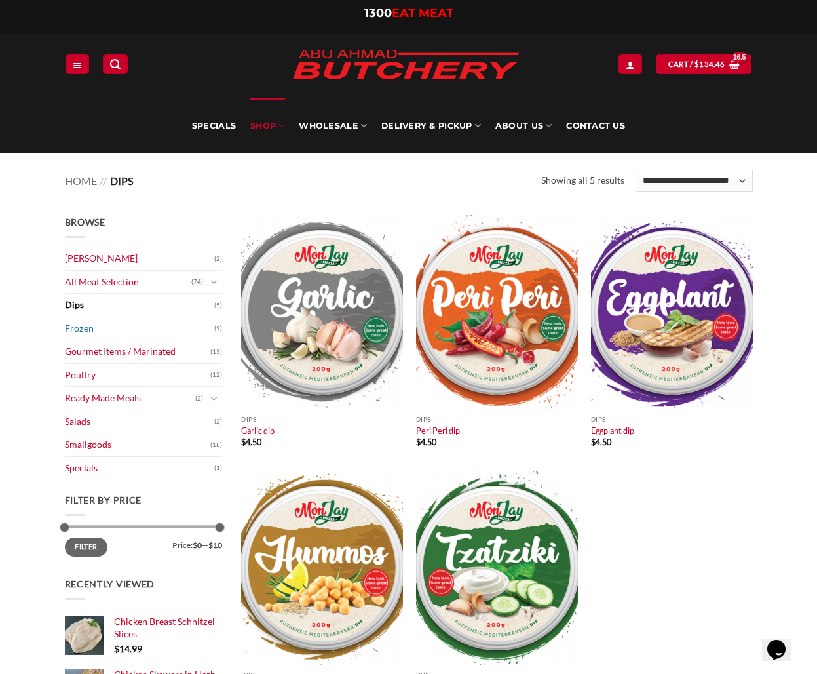
click at [79, 326] on link "Frozen" at bounding box center [139, 328] width 149 height 23
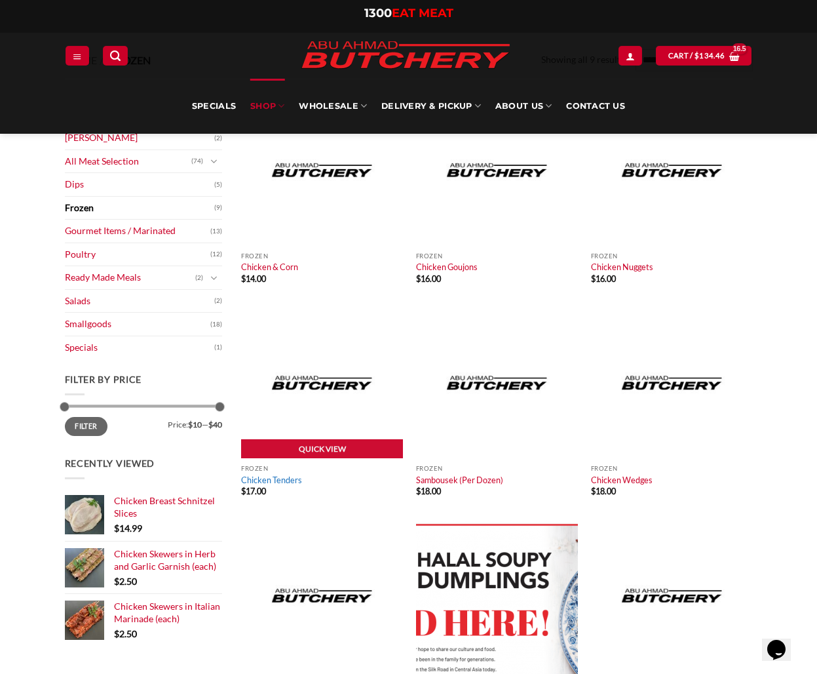
scroll to position [120, 0]
click at [278, 482] on link "Chicken Tenders" at bounding box center [271, 480] width 61 height 10
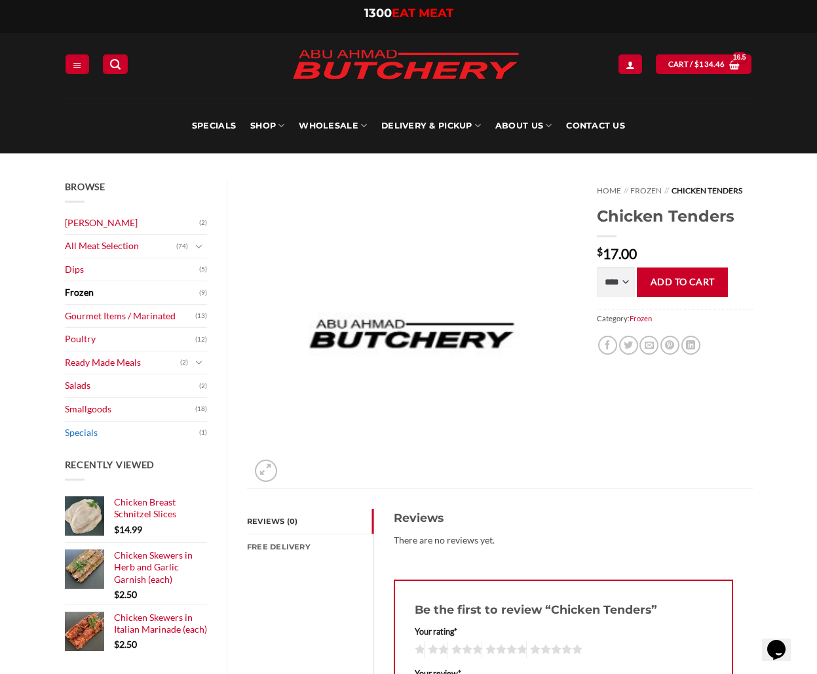
click at [90, 428] on link "Specials" at bounding box center [132, 433] width 135 height 23
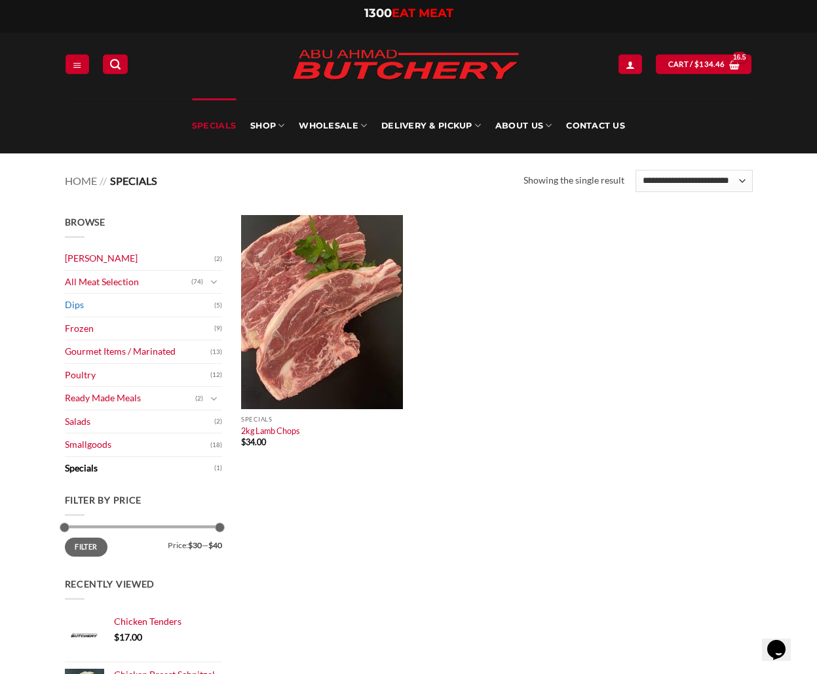
click at [74, 305] on link "Dips" at bounding box center [139, 305] width 149 height 23
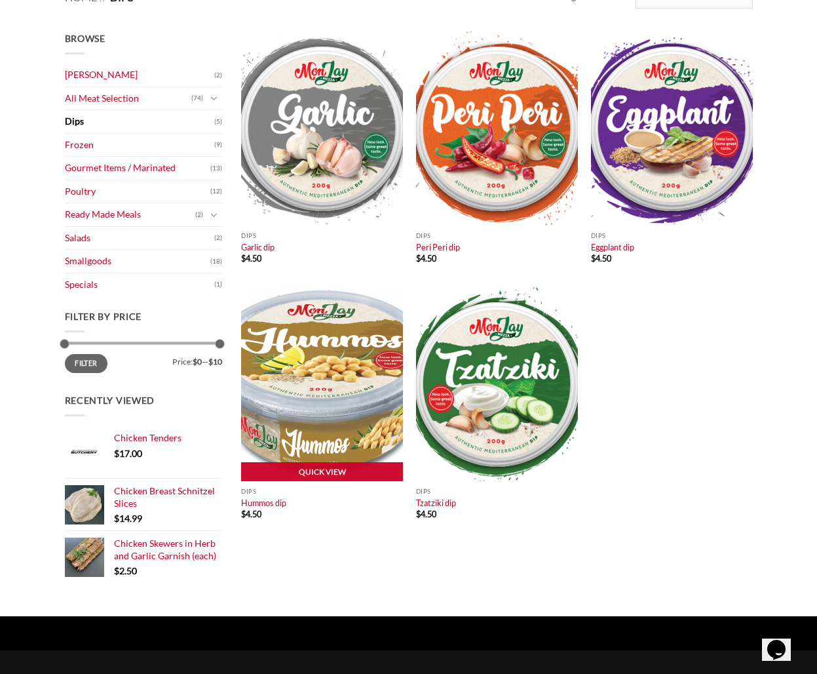
scroll to position [192, 0]
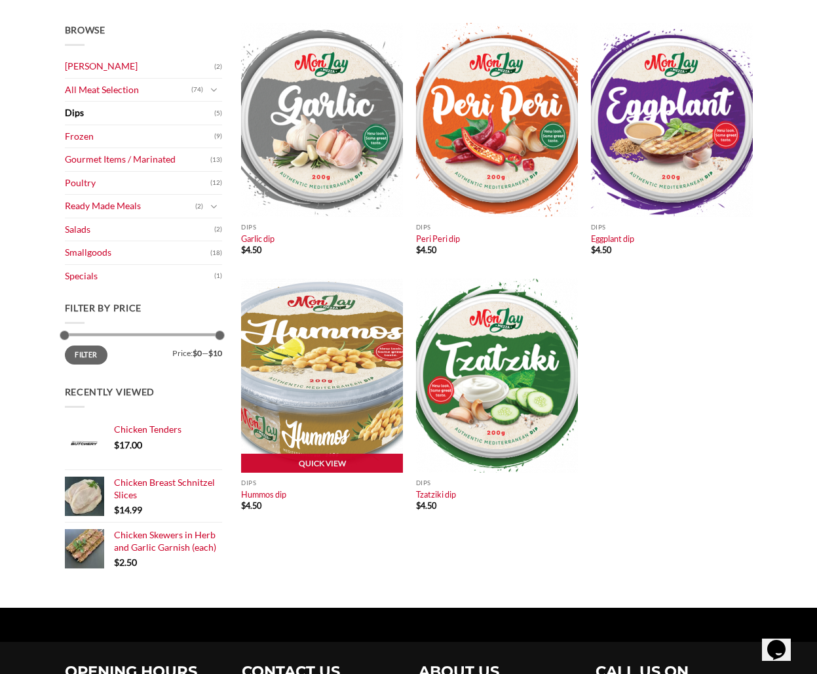
click at [338, 414] on img at bounding box center [322, 376] width 162 height 194
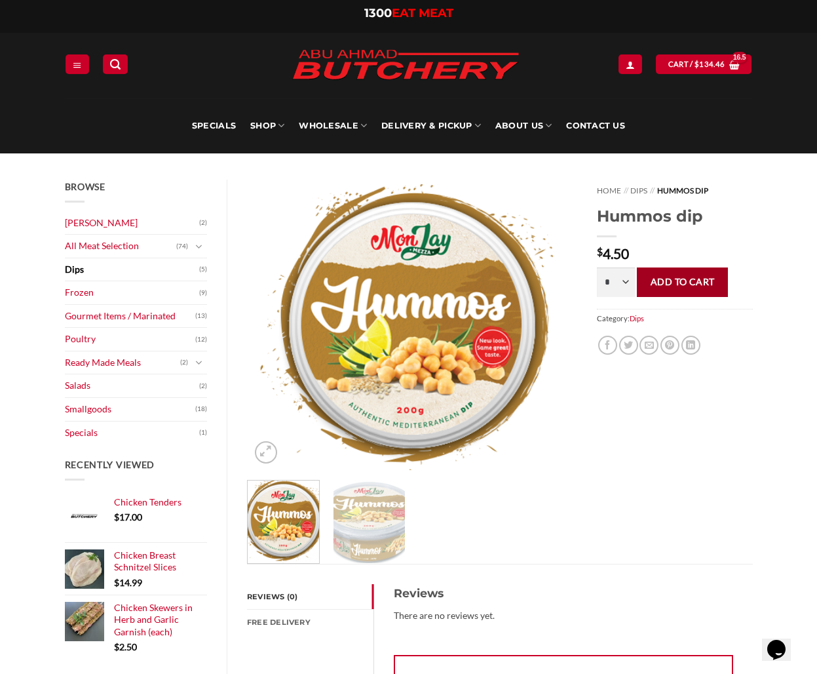
click at [686, 282] on button "Add to cart" at bounding box center [682, 281] width 91 height 29
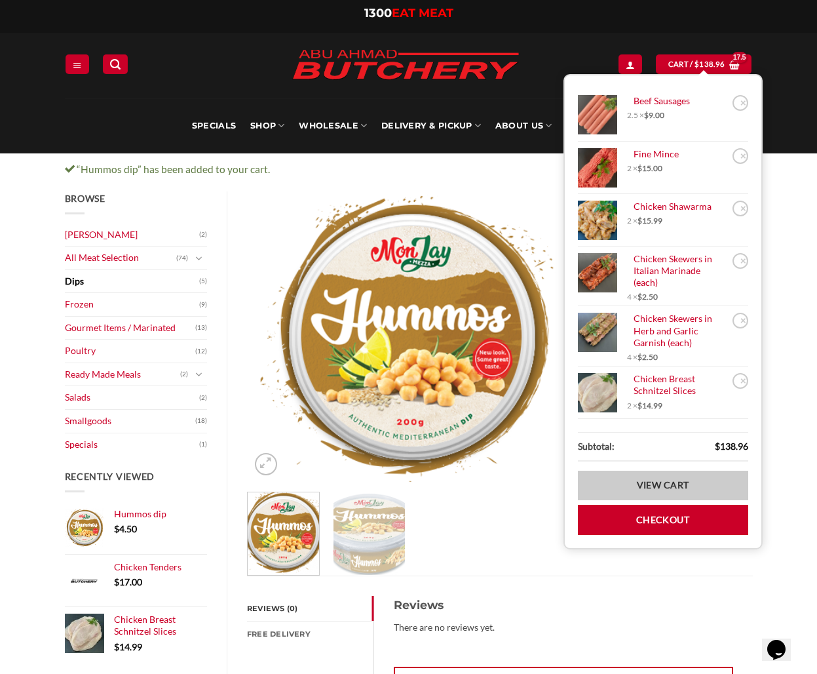
click at [629, 488] on link "View cart" at bounding box center [663, 485] width 170 height 29
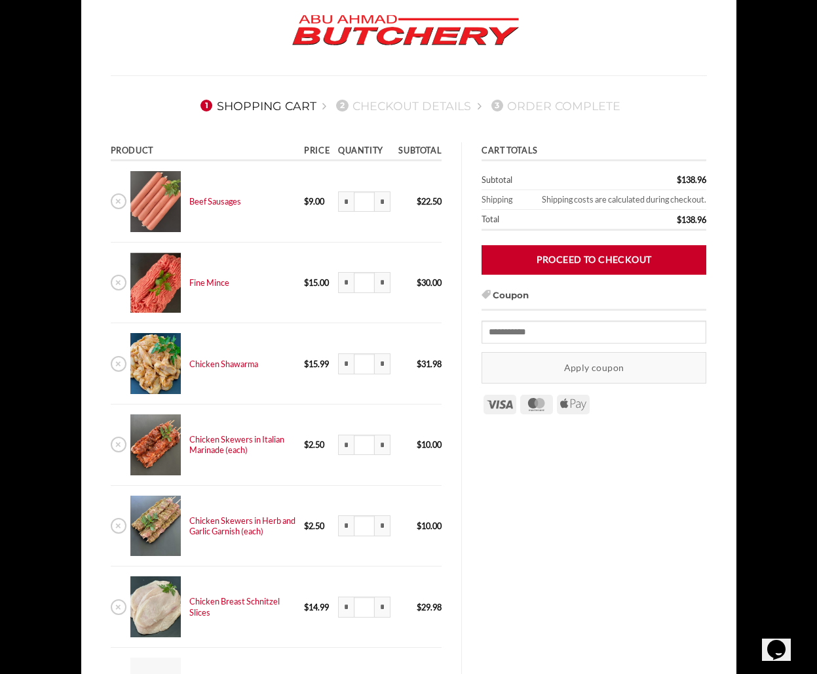
scroll to position [82, 0]
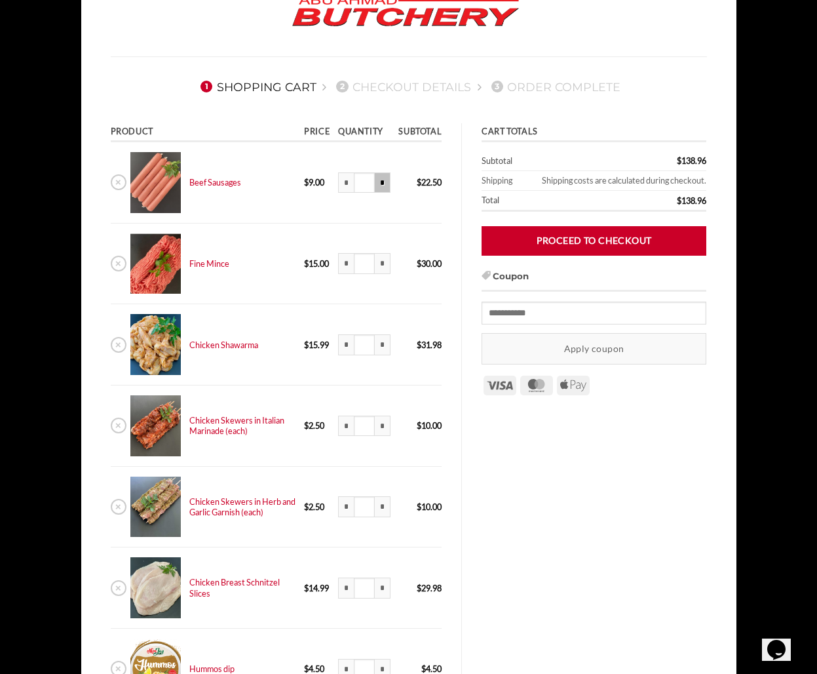
click at [383, 180] on input "*" at bounding box center [383, 182] width 16 height 21
type input "***"
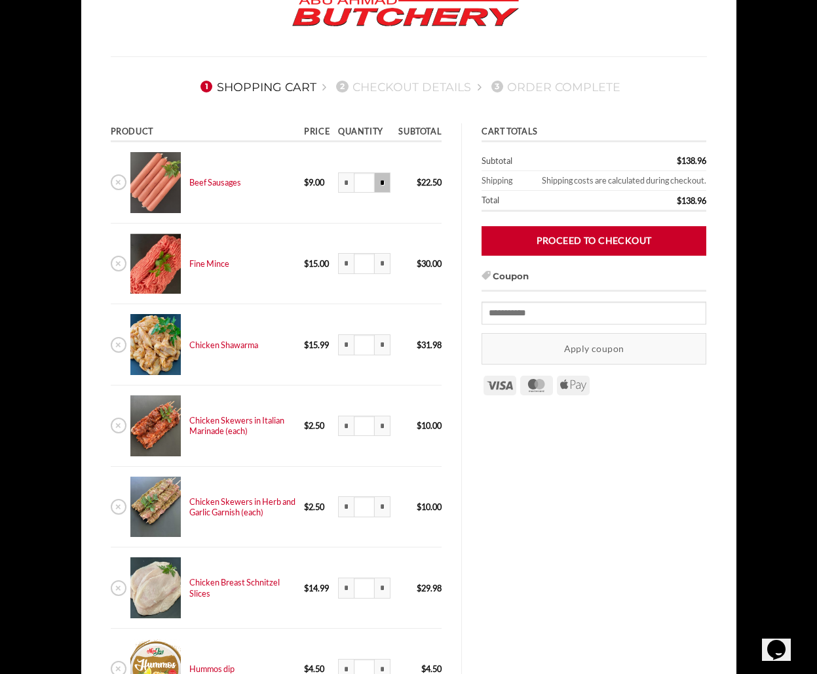
type input "***"
click at [358, 183] on input "***" at bounding box center [364, 182] width 21 height 21
click at [343, 184] on input "*" at bounding box center [346, 182] width 16 height 21
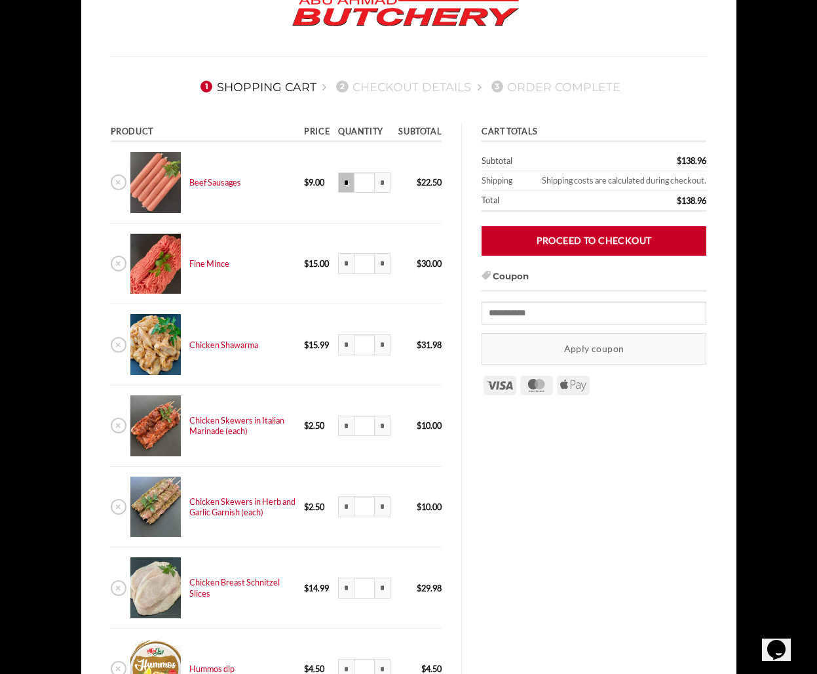
type input "***"
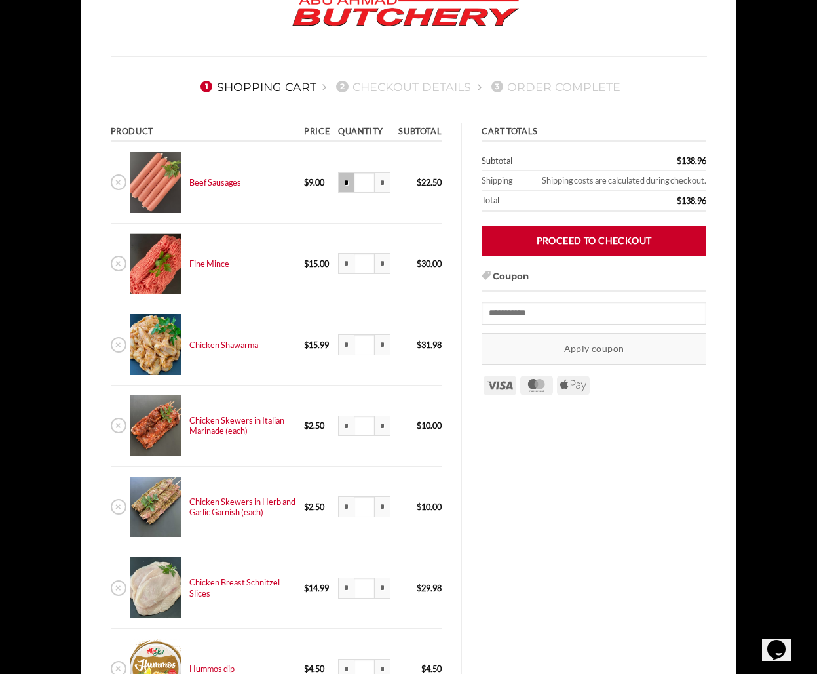
type input "***"
click at [341, 184] on input "*" at bounding box center [346, 182] width 16 height 21
type input "***"
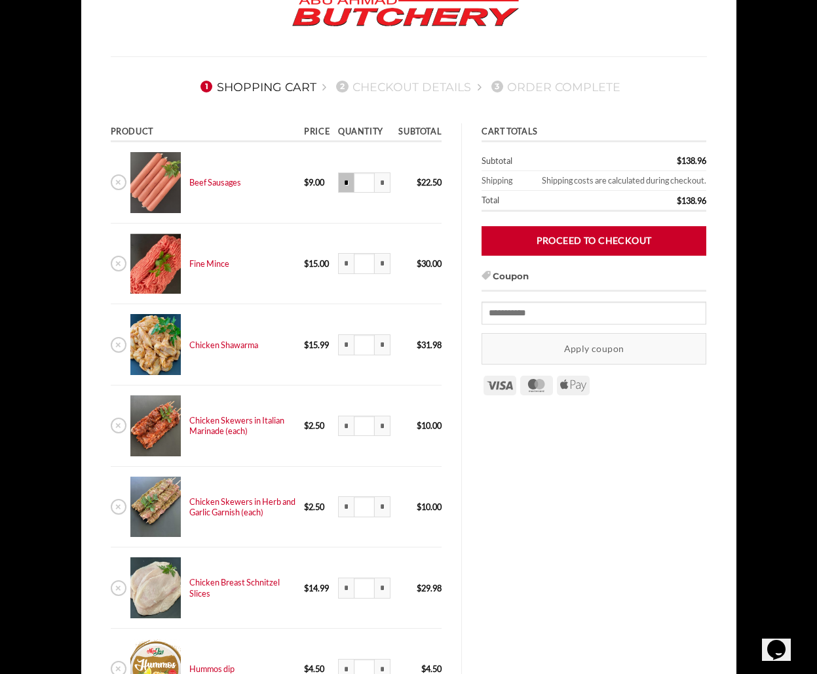
type input "***"
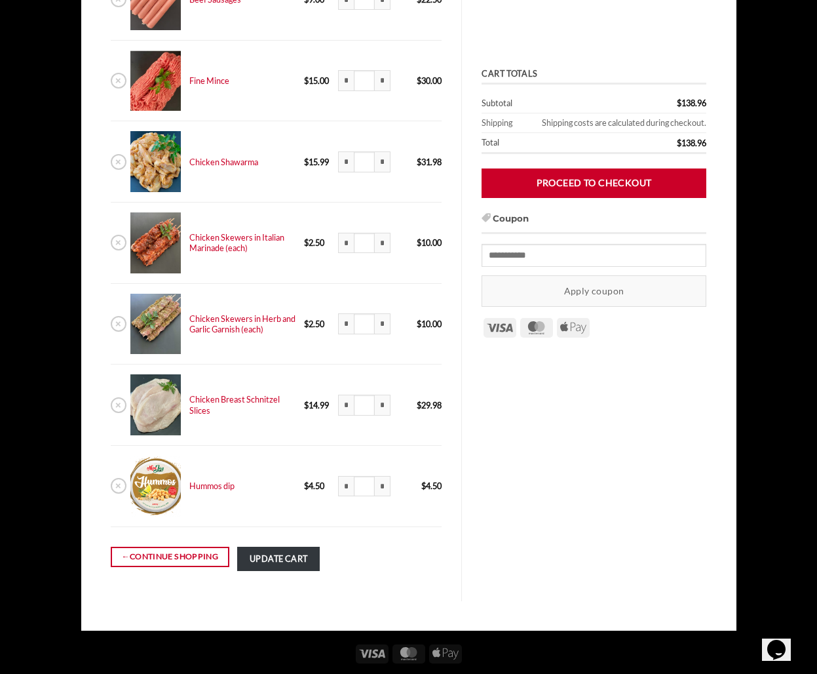
scroll to position [274, 0]
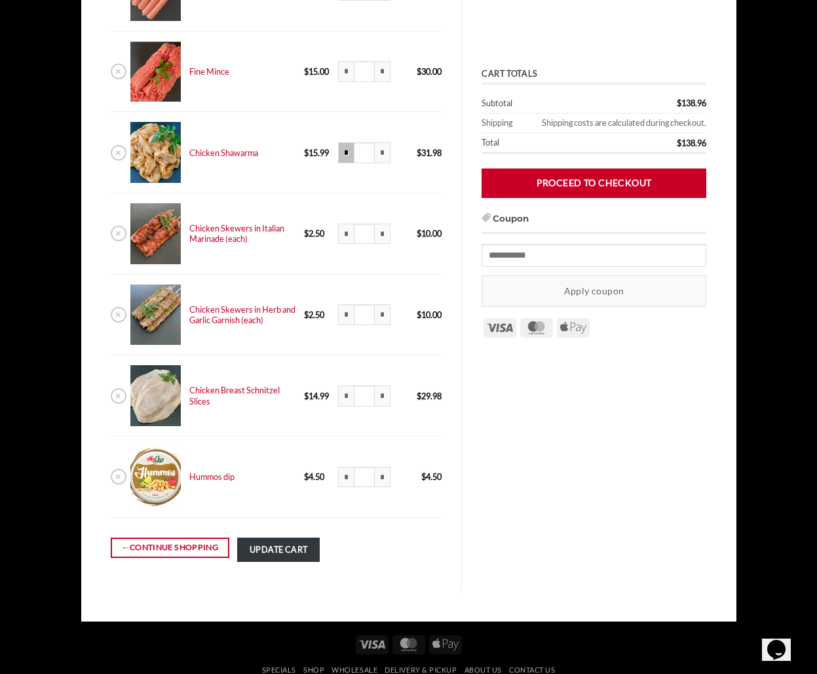
click at [343, 154] on input "*" at bounding box center [346, 152] width 16 height 21
click at [340, 151] on input "*" at bounding box center [346, 152] width 16 height 21
click at [339, 149] on input "*" at bounding box center [346, 152] width 16 height 21
click at [340, 152] on input "*" at bounding box center [346, 152] width 16 height 21
click at [340, 148] on input "*" at bounding box center [346, 152] width 16 height 21
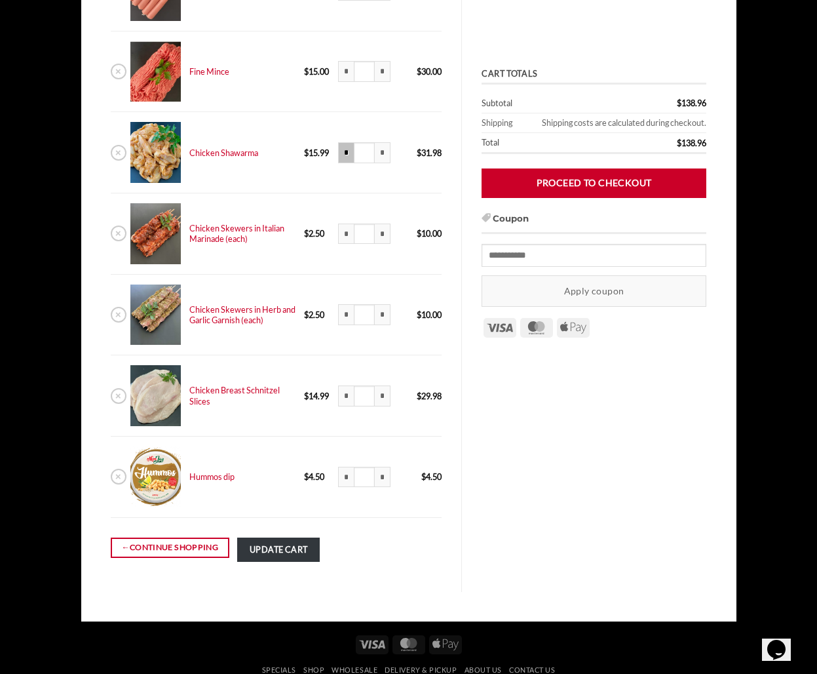
click at [342, 151] on input "*" at bounding box center [346, 152] width 16 height 21
click at [338, 149] on input "*" at bounding box center [346, 152] width 16 height 21
click at [343, 149] on input "*" at bounding box center [346, 152] width 16 height 21
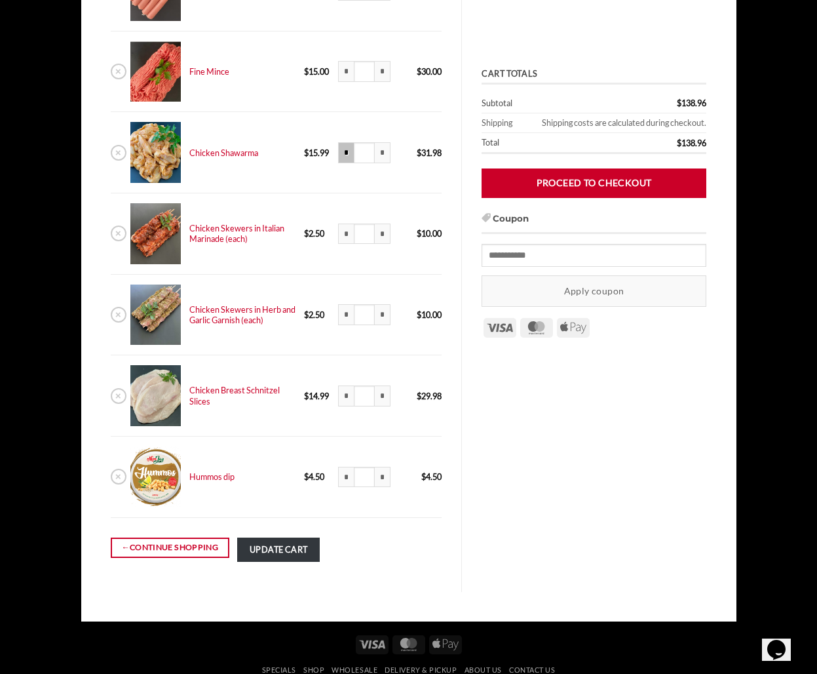
click at [343, 149] on input "*" at bounding box center [346, 152] width 16 height 21
click at [342, 153] on input "*" at bounding box center [346, 152] width 16 height 21
click at [340, 149] on input "*" at bounding box center [346, 152] width 16 height 21
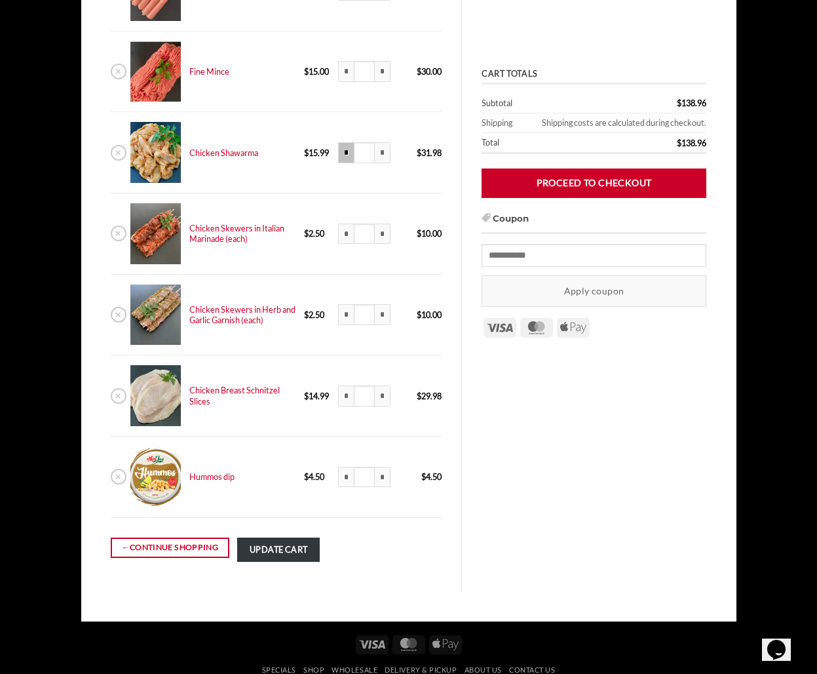
click at [340, 147] on input "*" at bounding box center [346, 152] width 16 height 21
click at [339, 152] on input "*" at bounding box center [346, 152] width 16 height 21
click at [340, 150] on input "*" at bounding box center [346, 152] width 16 height 21
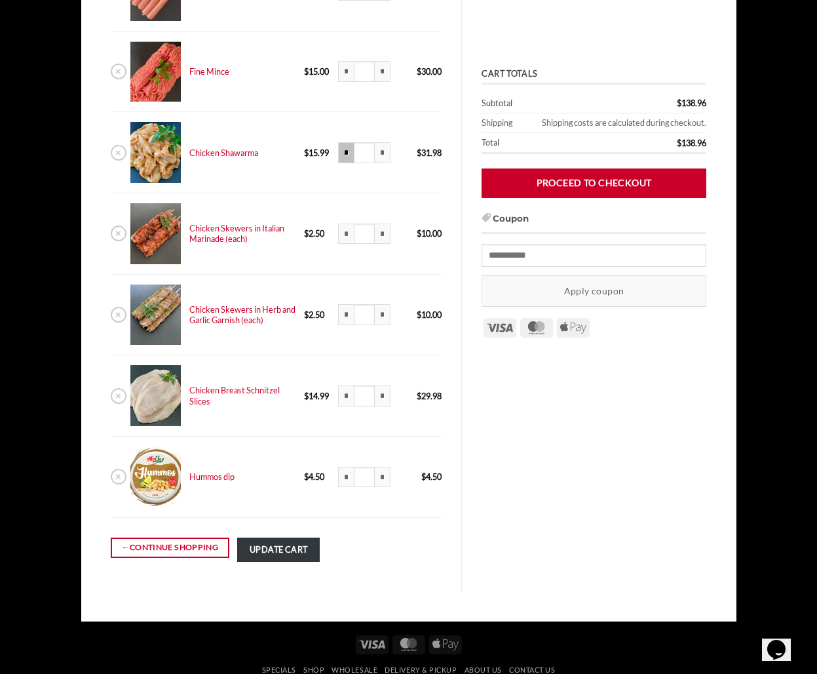
click at [340, 150] on input "*" at bounding box center [346, 152] width 16 height 21
click at [375, 153] on input "*" at bounding box center [383, 152] width 16 height 21
click at [376, 149] on input "*" at bounding box center [383, 152] width 16 height 21
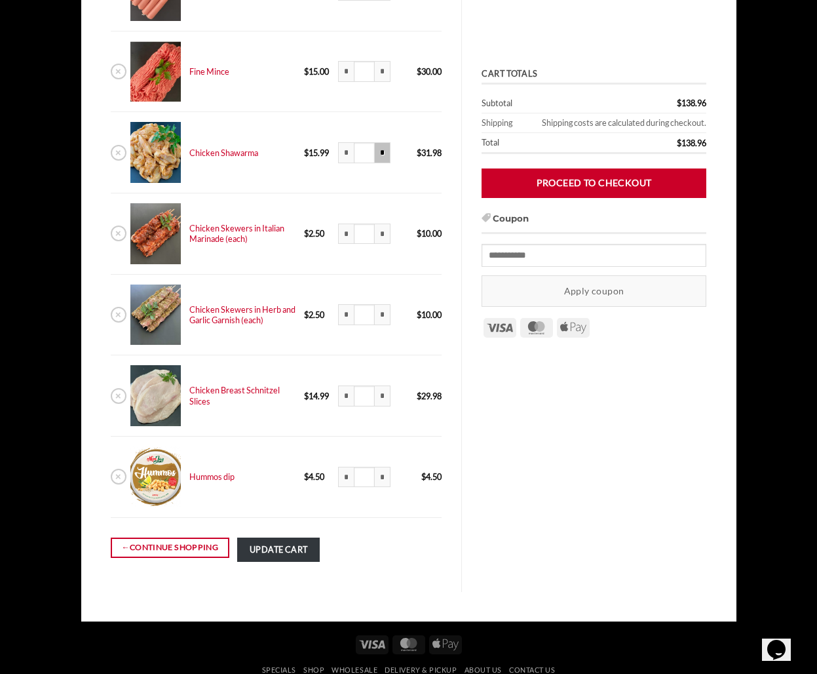
click at [376, 149] on input "*" at bounding box center [383, 152] width 16 height 21
click at [344, 153] on input "*" at bounding box center [346, 152] width 16 height 21
type input "***"
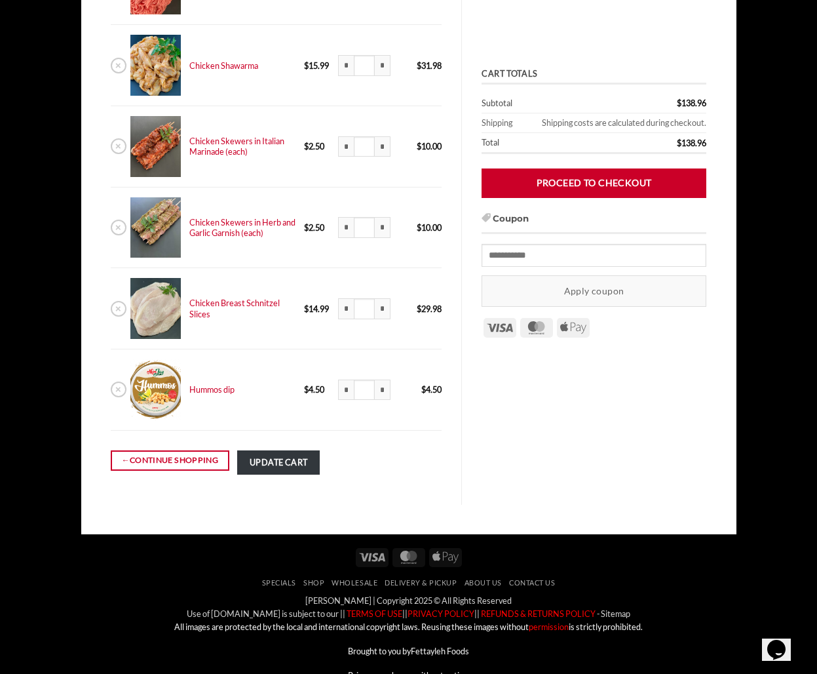
scroll to position [355, 0]
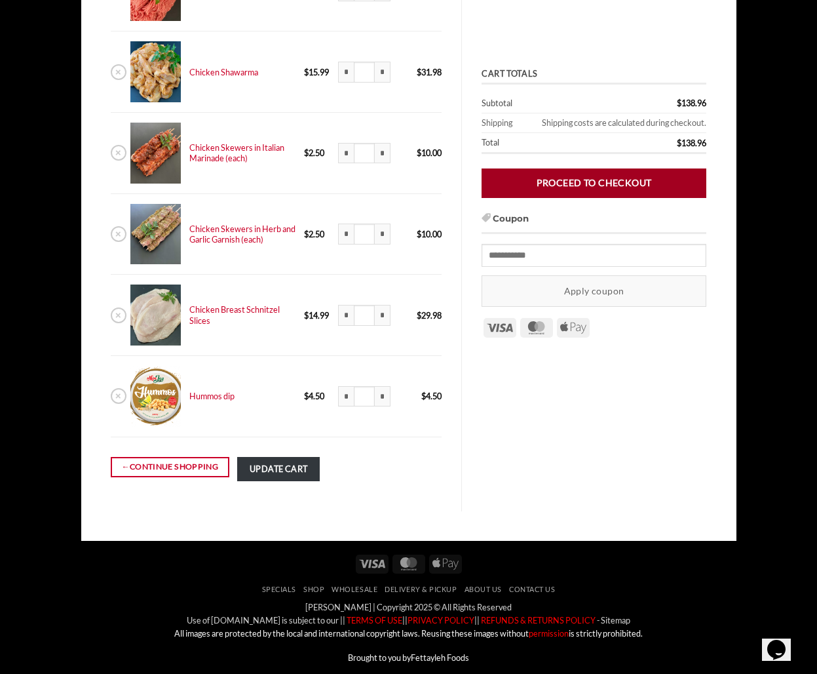
click at [568, 181] on link "Proceed to checkout" at bounding box center [594, 182] width 225 height 29
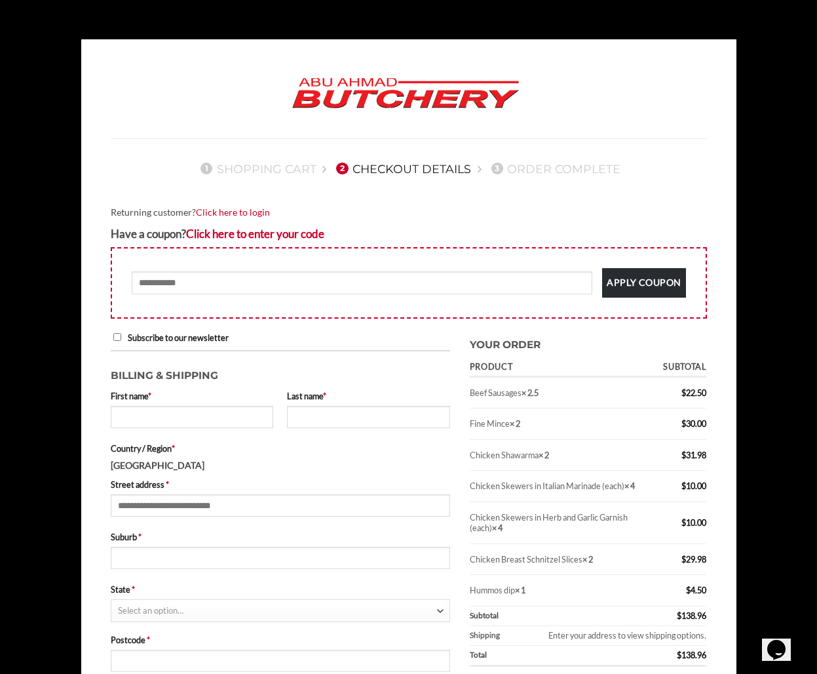
click at [604, 282] on button "Apply coupon" at bounding box center [643, 282] width 83 height 29
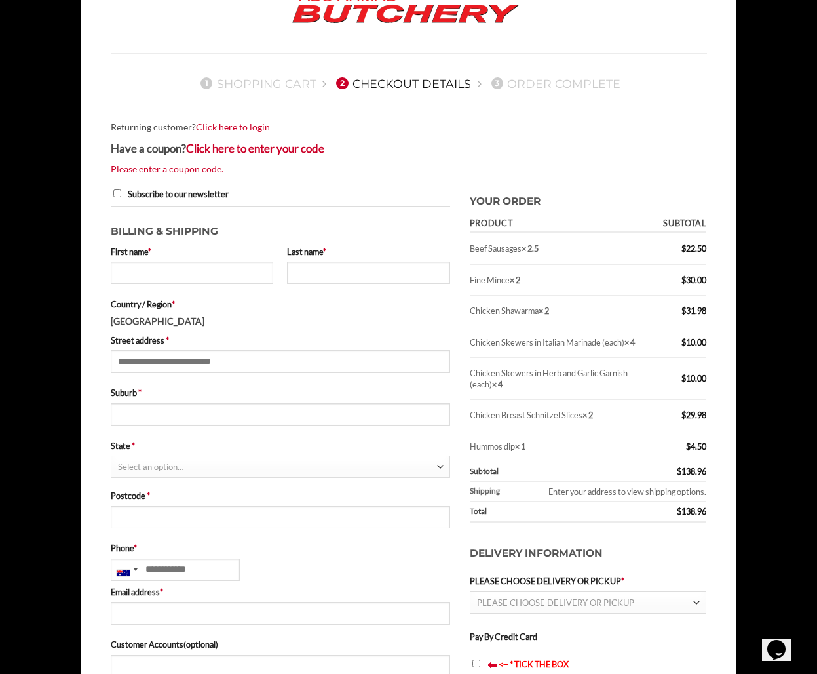
scroll to position [87, 0]
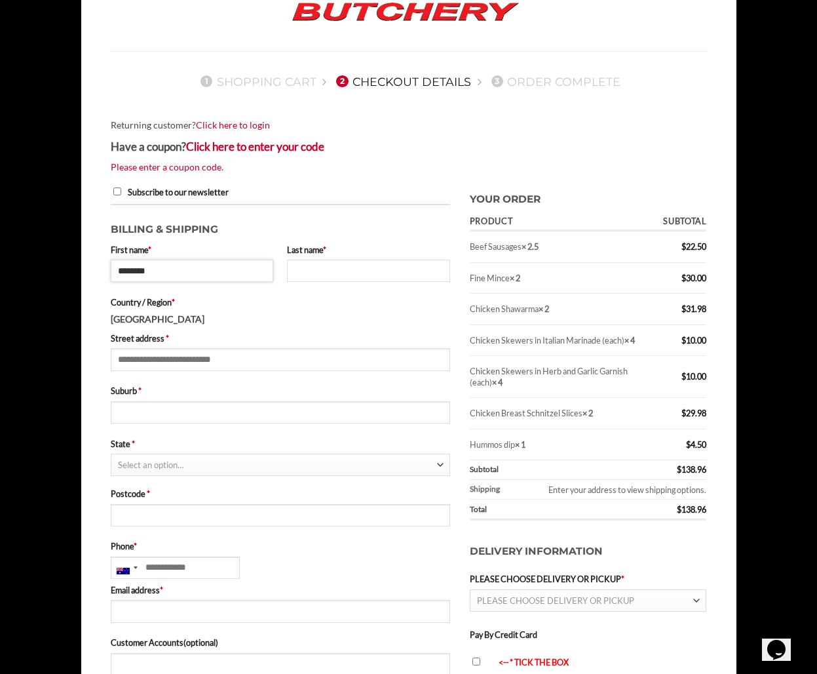
type input "********"
type input "*****"
type input "**********"
type input "****"
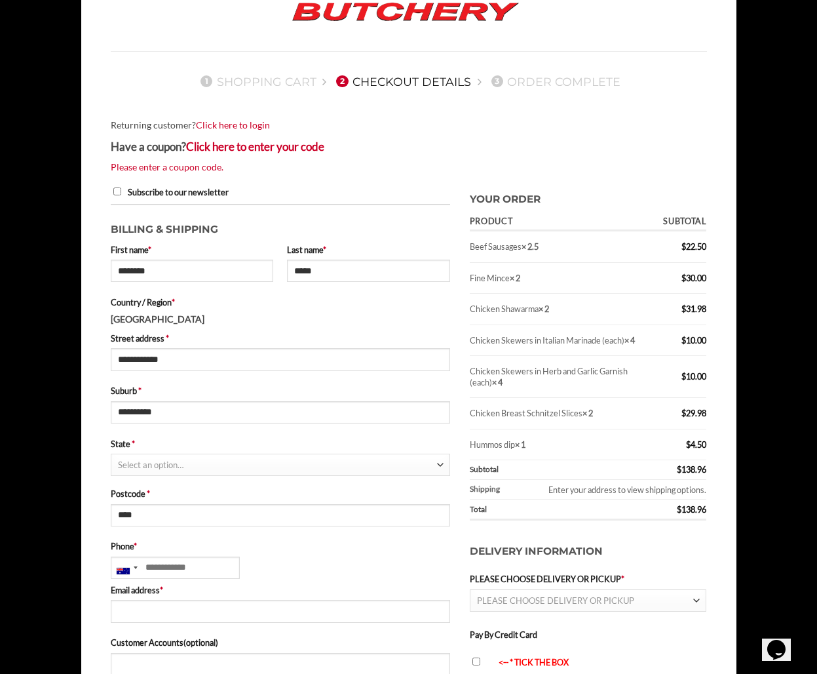
select select "***"
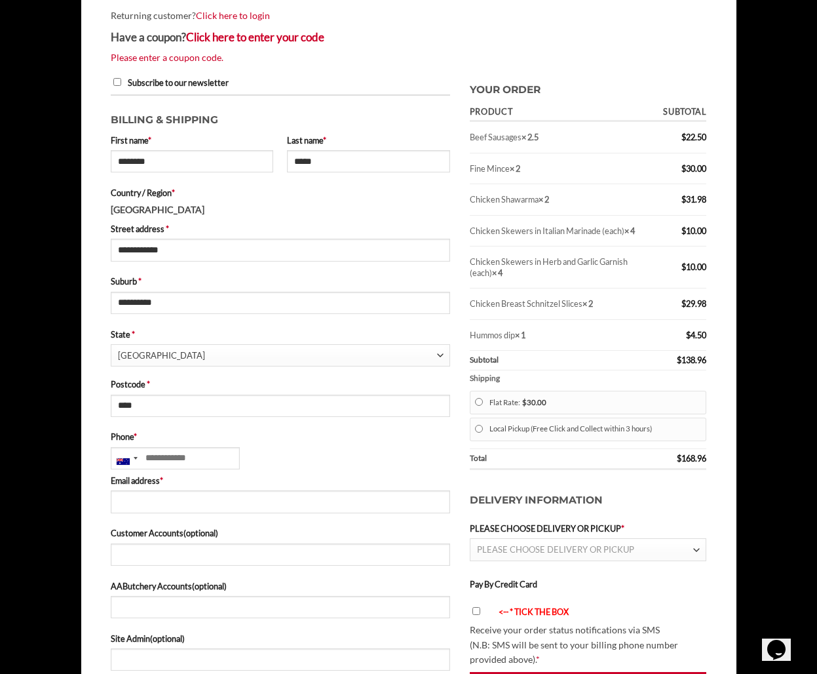
scroll to position [277, 0]
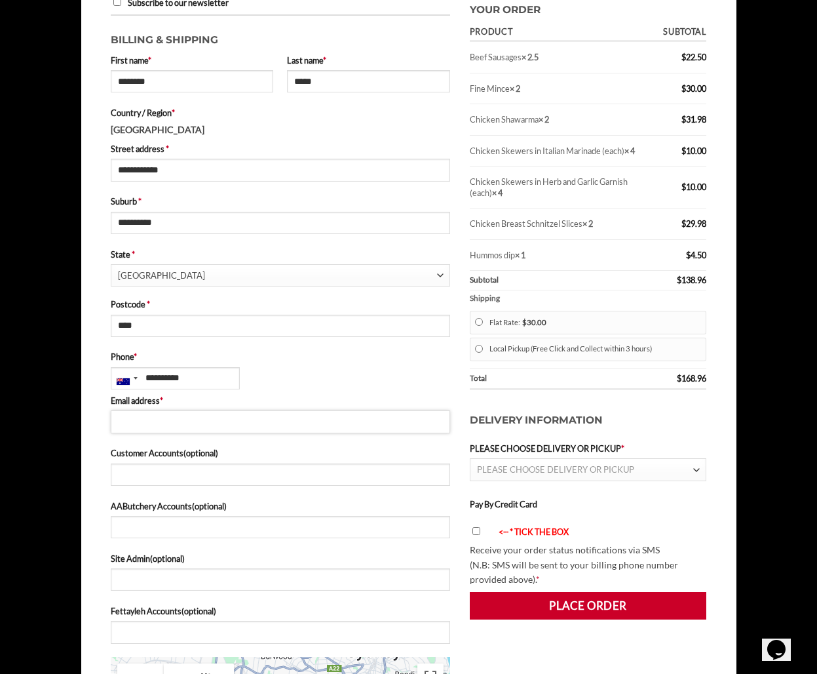
type input "**********"
click at [245, 559] on label "Site Admin (optional)" at bounding box center [281, 558] width 340 height 13
click at [245, 568] on input "Site Admin (optional)" at bounding box center [281, 579] width 340 height 22
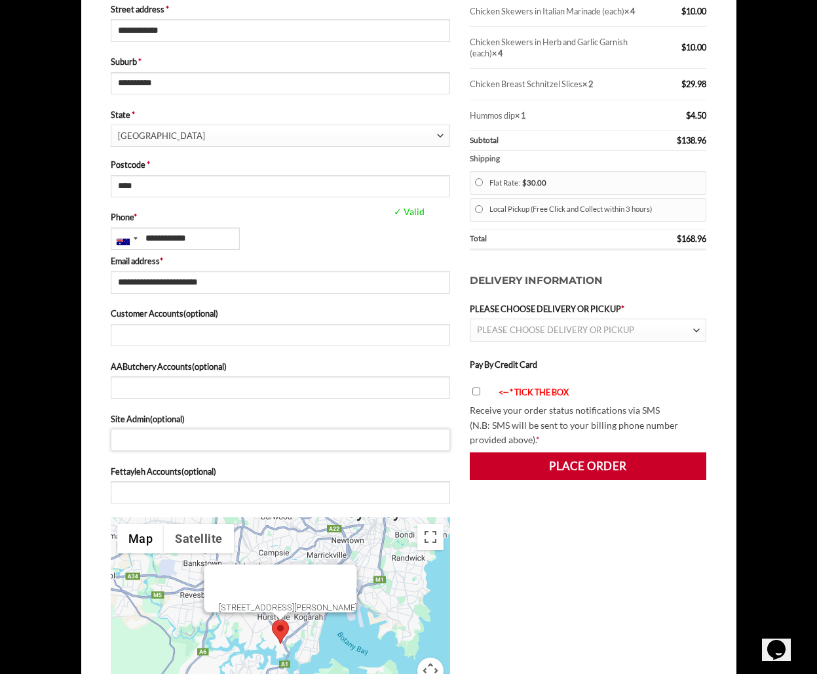
scroll to position [423, 0]
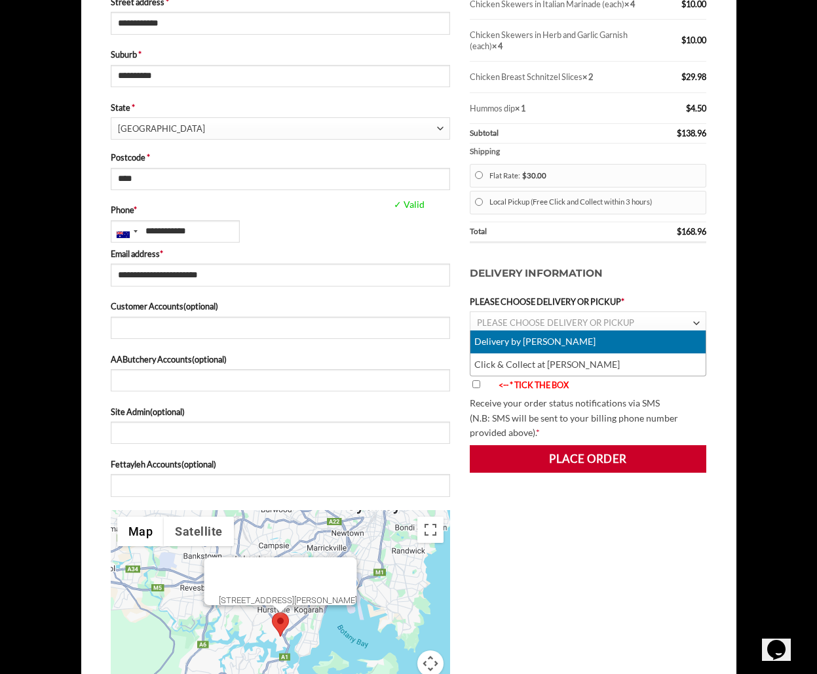
click at [569, 317] on span "PLEASE CHOOSE DELIVERY OR PICKUP" at bounding box center [555, 322] width 157 height 10
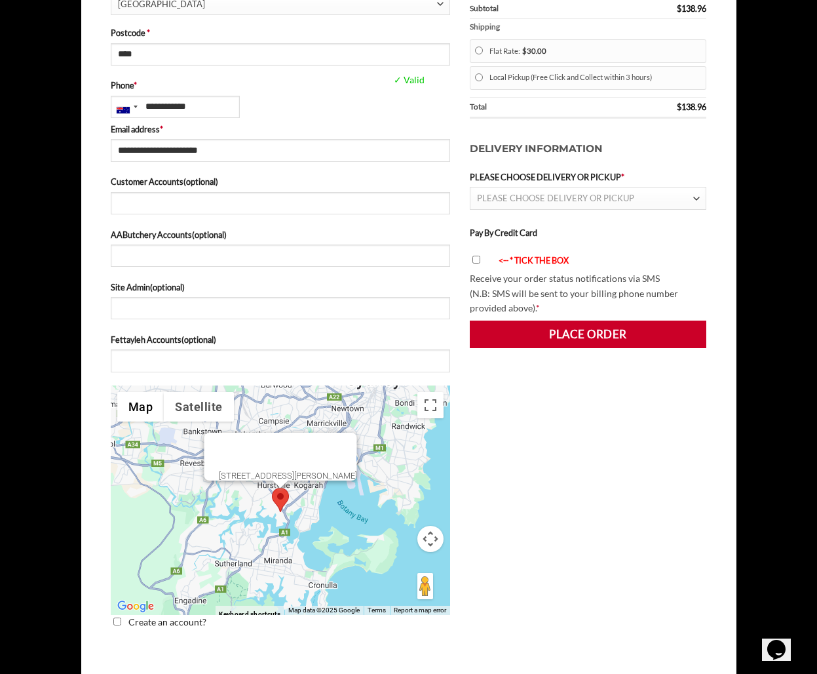
scroll to position [550, 0]
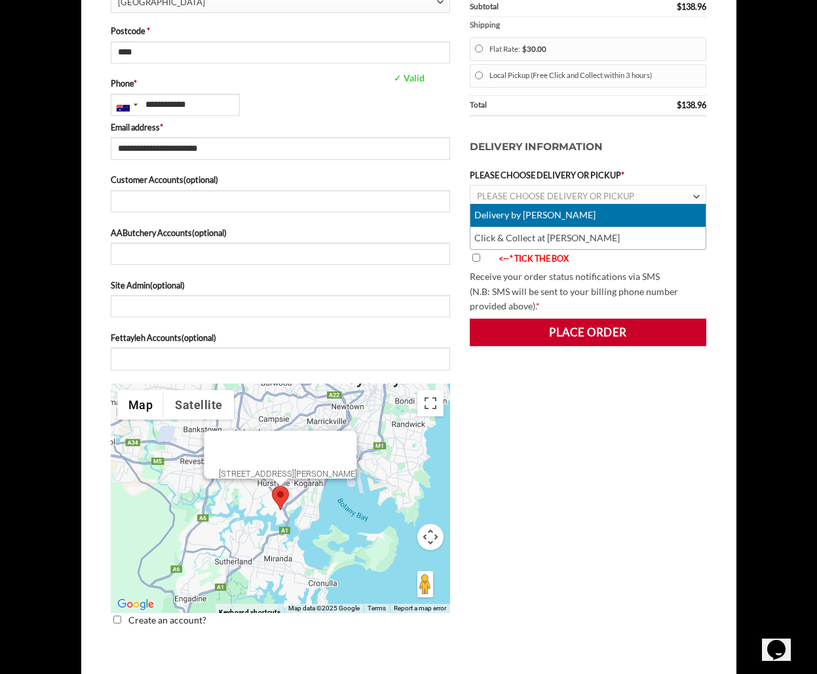
click at [539, 191] on span "PLEASE CHOOSE DELIVERY OR PICKUP" at bounding box center [555, 196] width 157 height 10
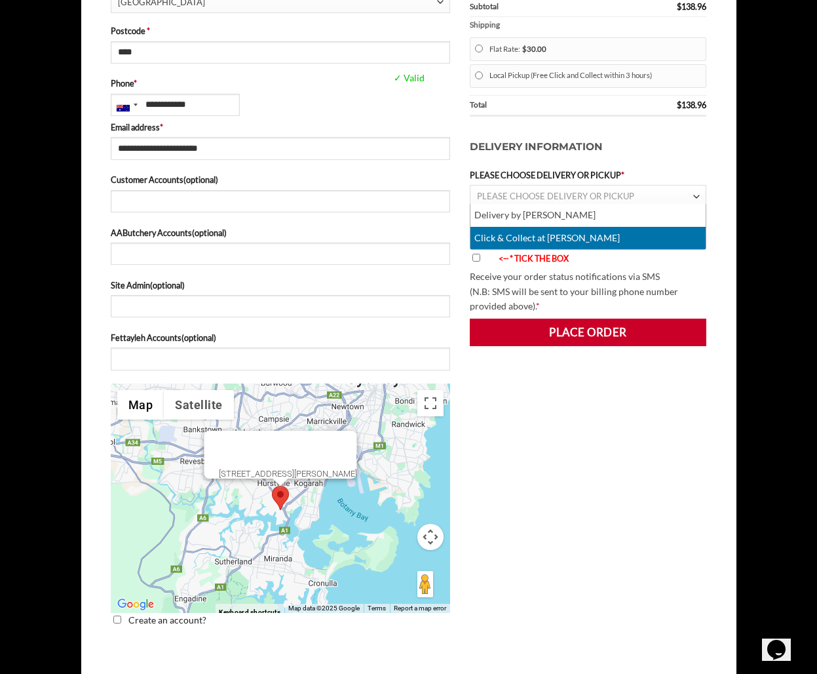
select select "******"
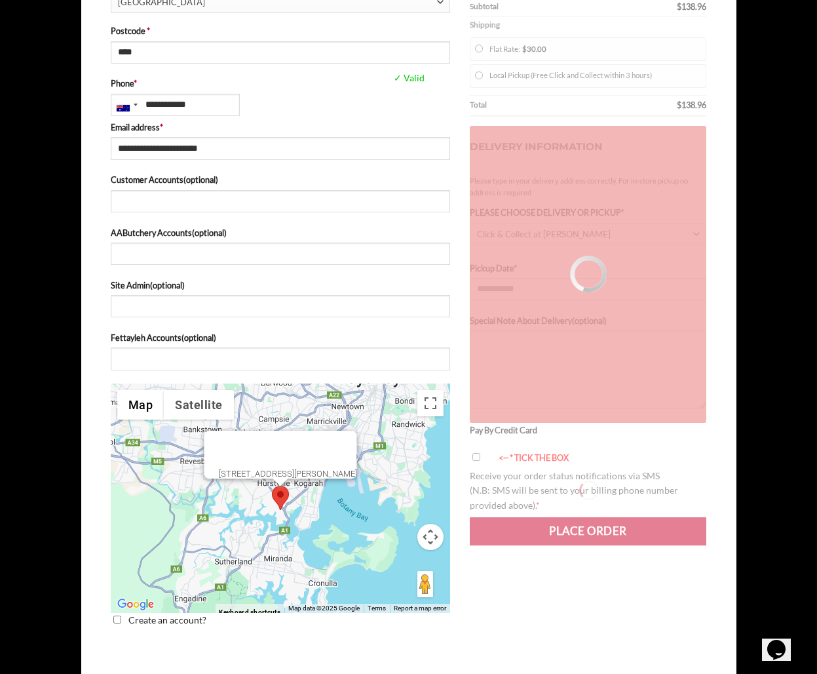
type input "**********"
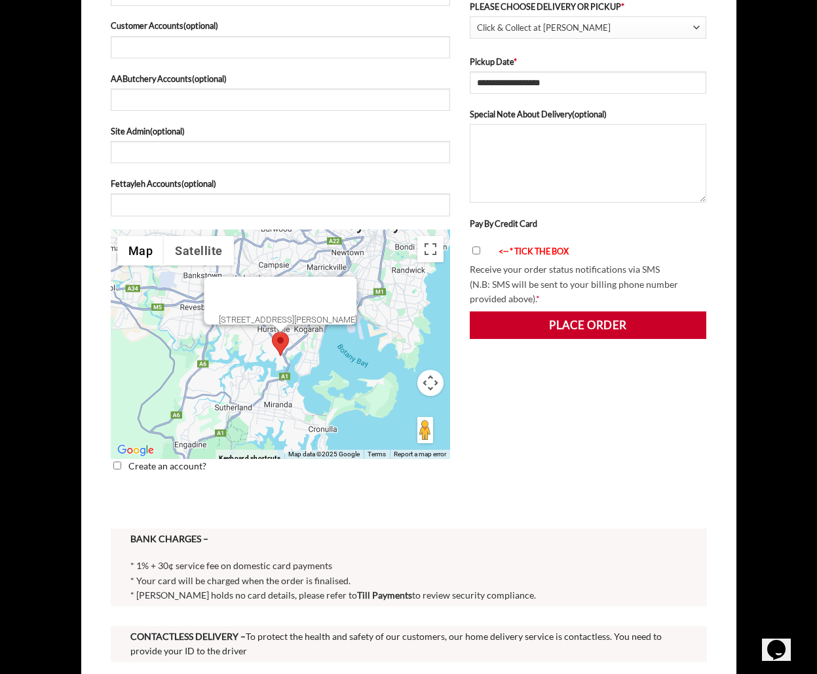
scroll to position [711, 0]
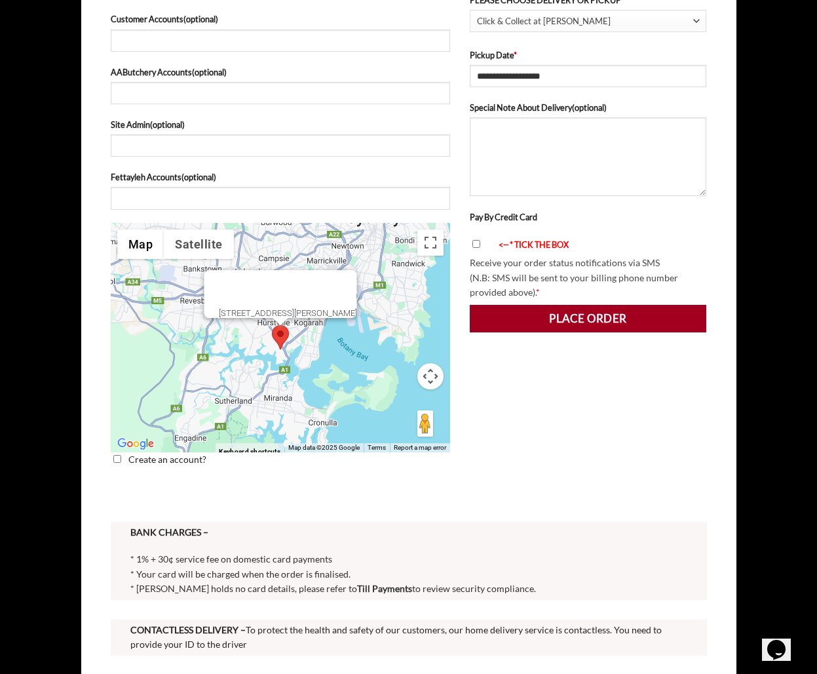
click at [576, 313] on button "Place order" at bounding box center [588, 319] width 237 height 28
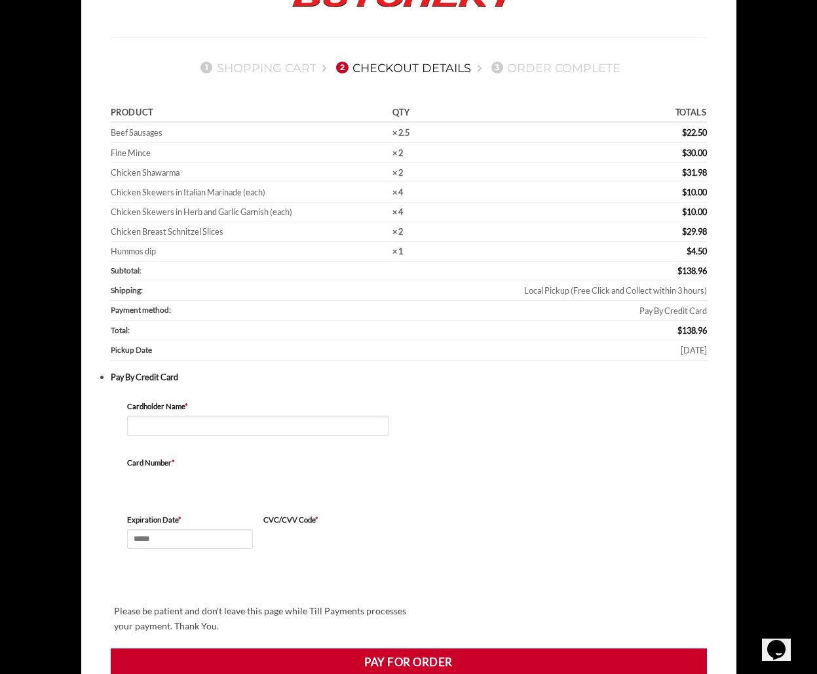
scroll to position [96, 0]
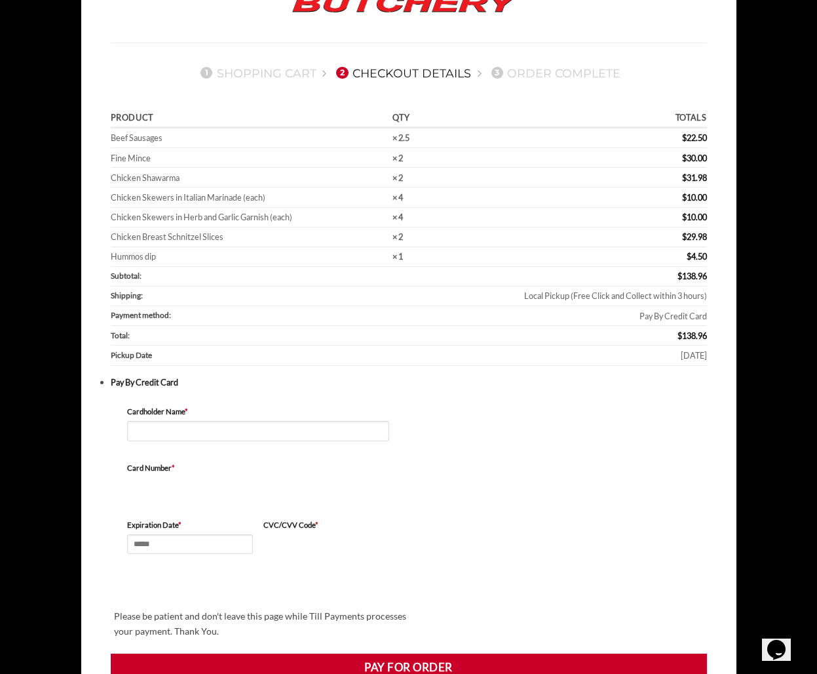
click at [156, 319] on th "Payment method:" at bounding box center [269, 316] width 316 height 20
click at [667, 314] on td "Pay By Credit Card" at bounding box center [567, 316] width 281 height 20
click at [158, 423] on input "Cardholder Name *" at bounding box center [258, 431] width 262 height 20
type input "**********"
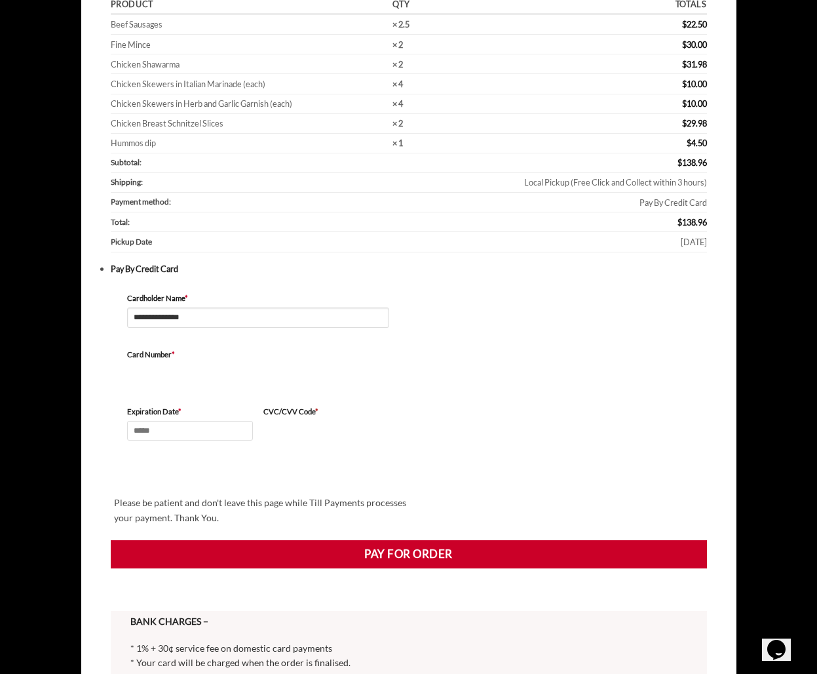
scroll to position [210, 0]
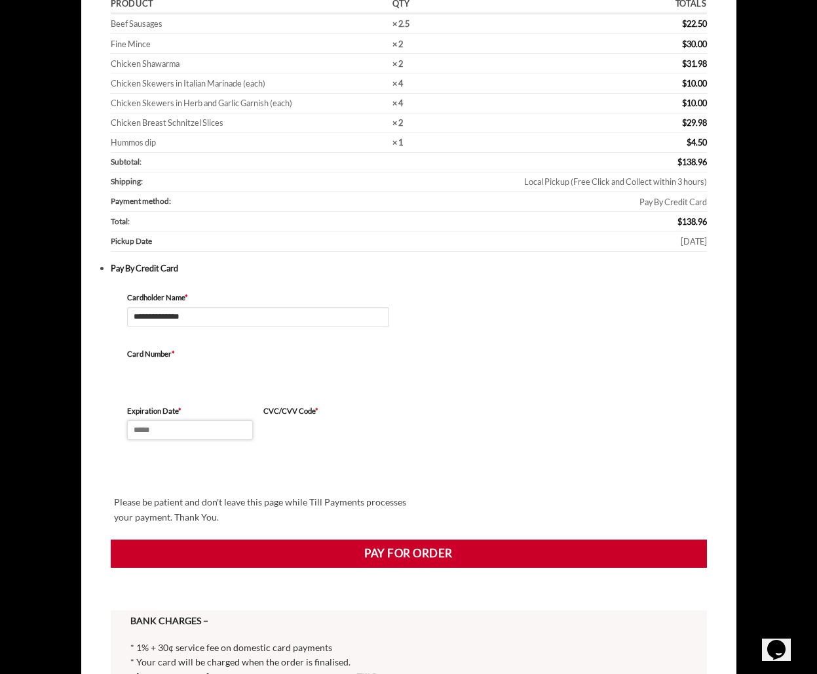
click at [147, 420] on input "Expiration Date *" at bounding box center [190, 430] width 126 height 20
click at [138, 428] on input "Expiration Date *" at bounding box center [190, 430] width 126 height 20
type input "*****"
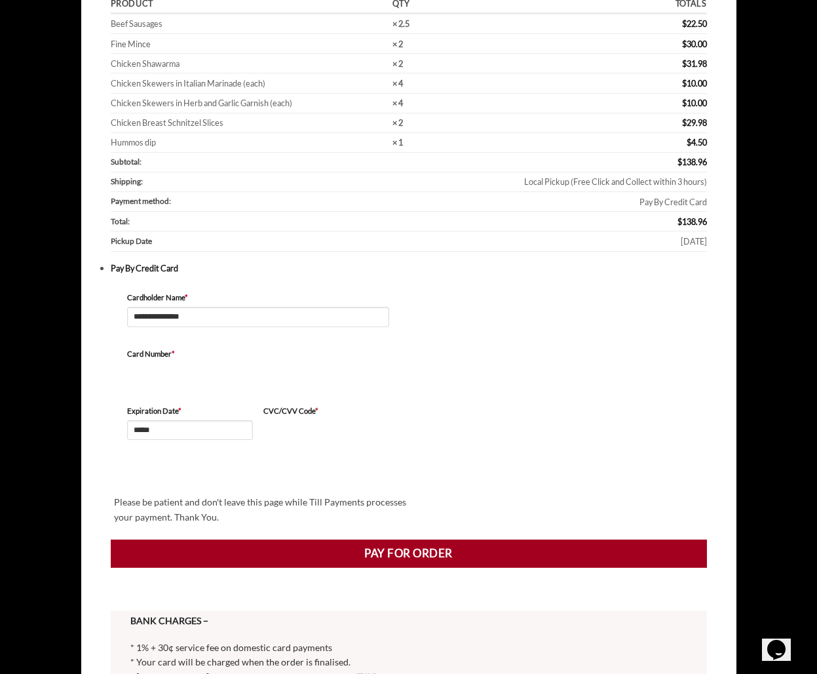
click at [376, 553] on button "Pay for order" at bounding box center [409, 553] width 597 height 28
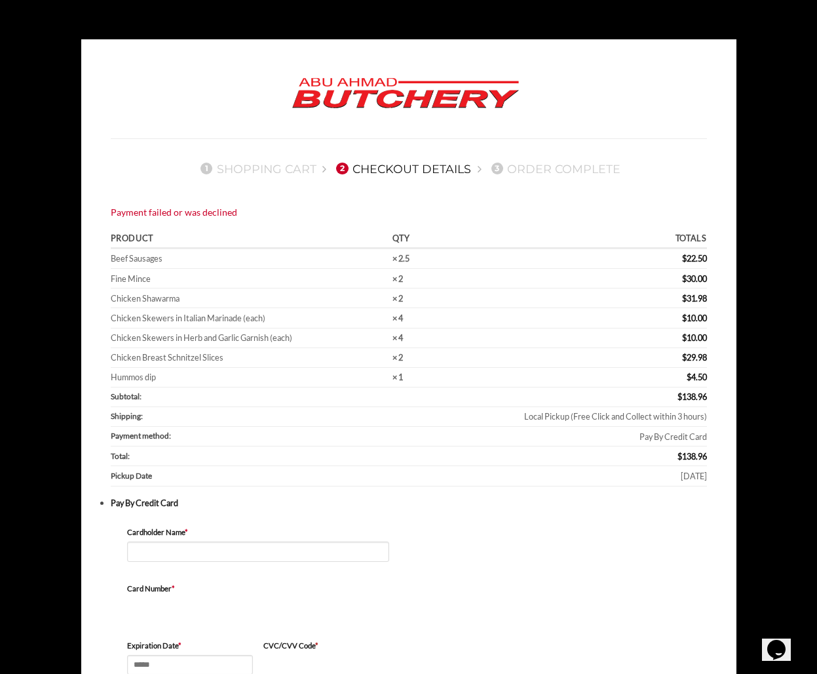
click at [774, 640] on icon "$i18n('chat', 'chat_widget')" at bounding box center [777, 650] width 18 height 20
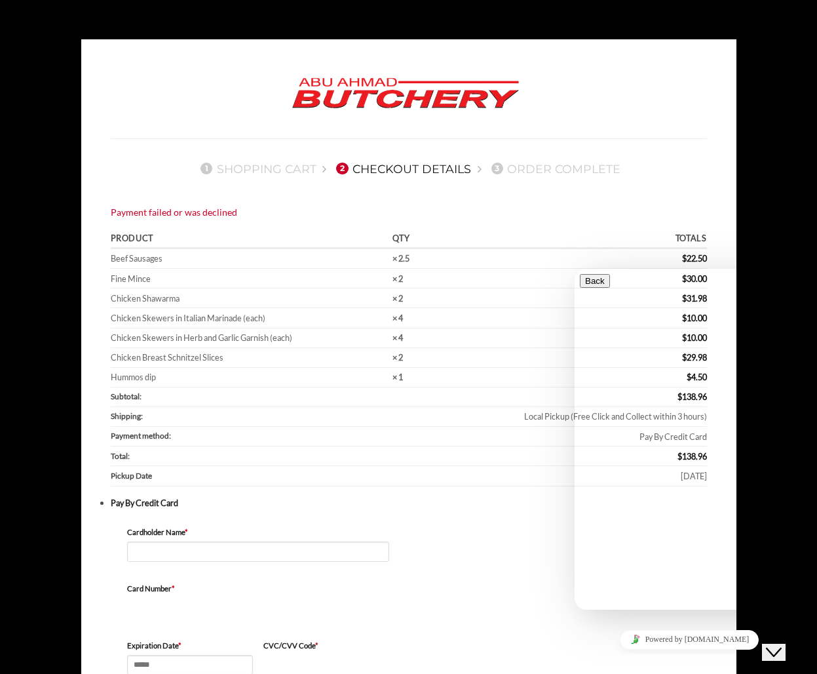
click at [522, 437] on td "Pay By Credit Card" at bounding box center [567, 437] width 281 height 20
click at [632, 233] on th "Totals" at bounding box center [567, 239] width 281 height 19
click at [282, 460] on th "Total:" at bounding box center [269, 456] width 316 height 20
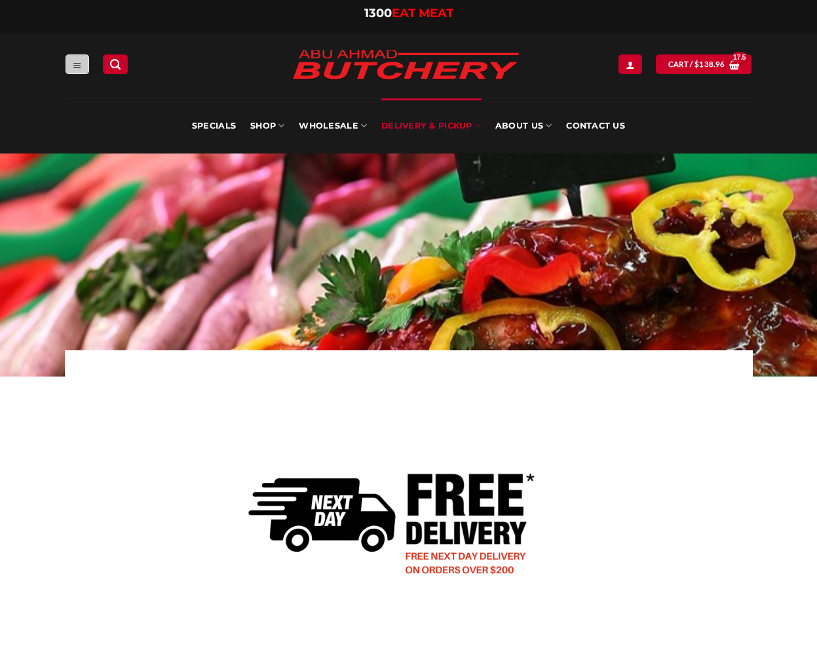
click at [84, 68] on link "Menu" at bounding box center [78, 63] width 24 height 19
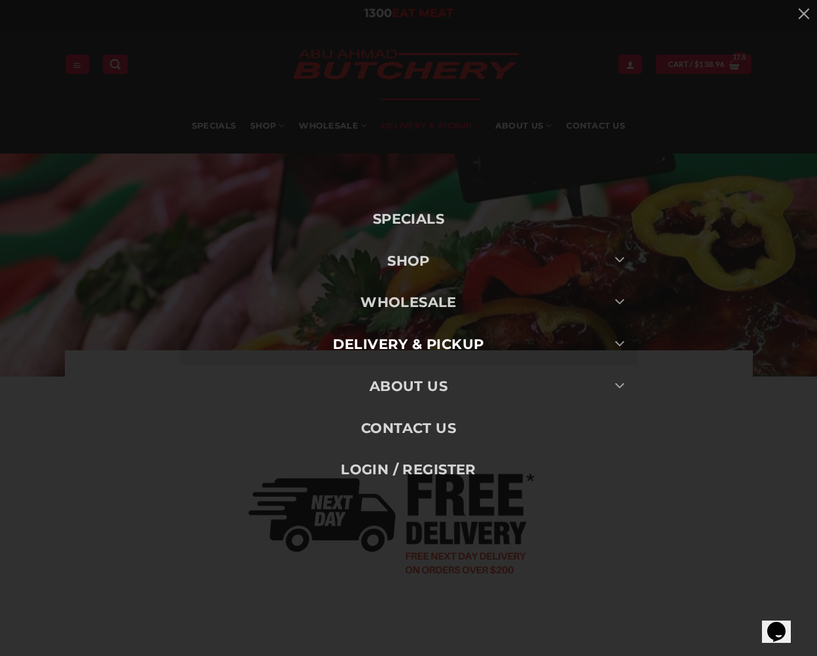
click at [402, 345] on link "Delivery & Pickup" at bounding box center [409, 344] width 459 height 42
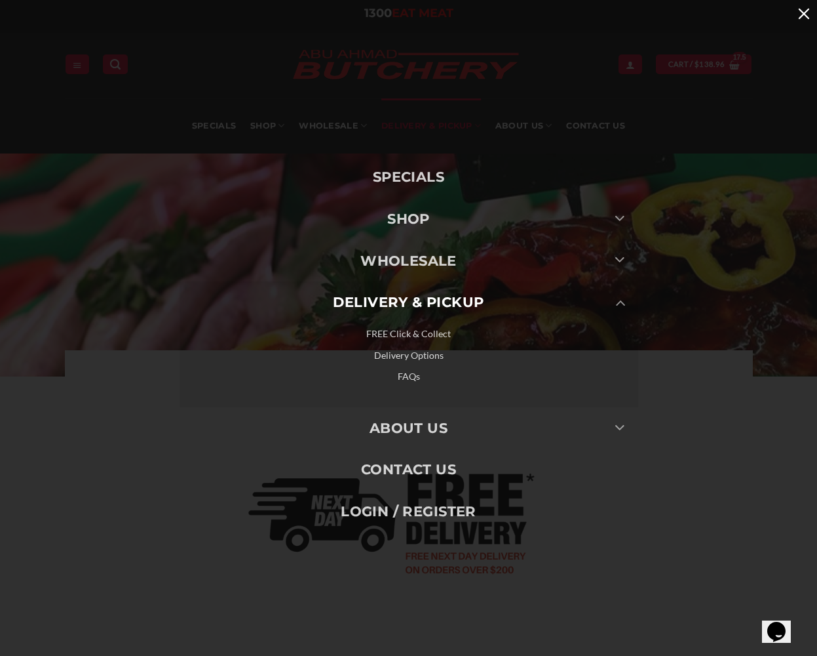
click at [806, 15] on button "button" at bounding box center [804, 13] width 26 height 26
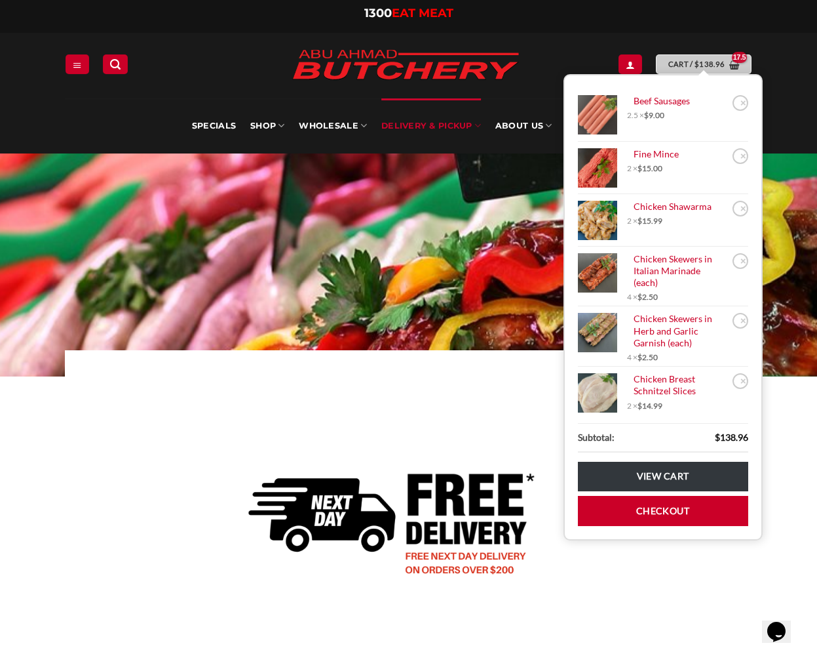
click at [700, 70] on span "$ 138.96" at bounding box center [710, 64] width 30 height 12
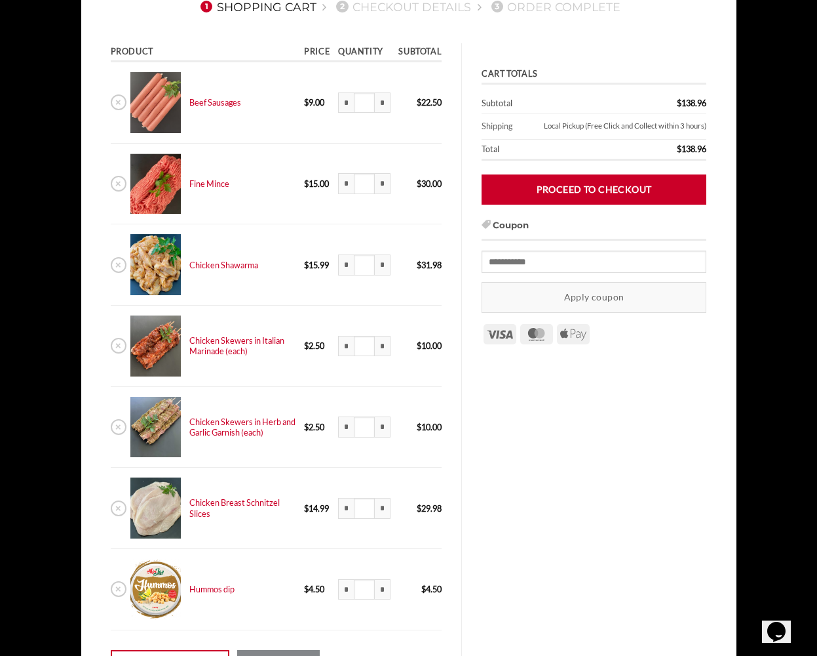
scroll to position [162, 0]
click at [602, 182] on link "Proceed to checkout" at bounding box center [594, 188] width 225 height 29
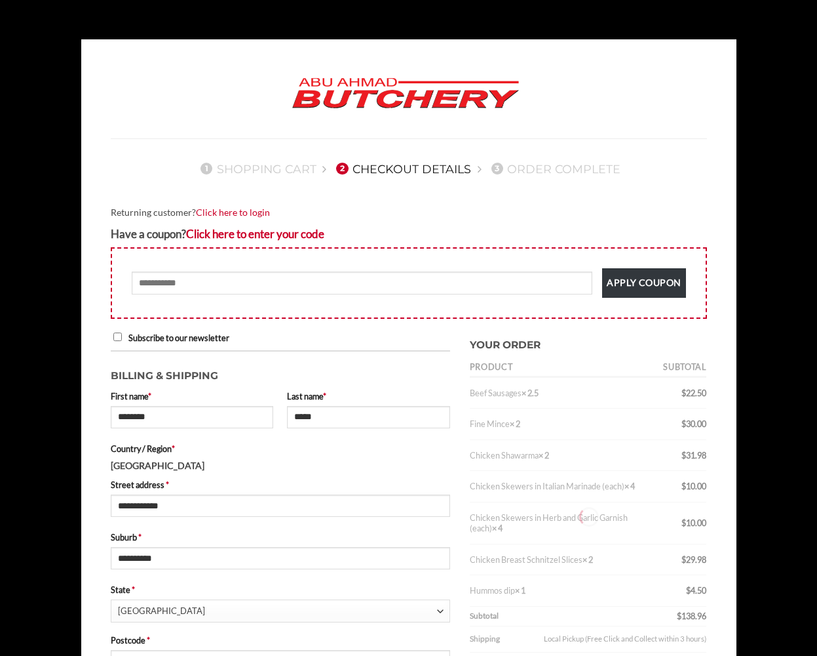
select select "***"
type input "**********"
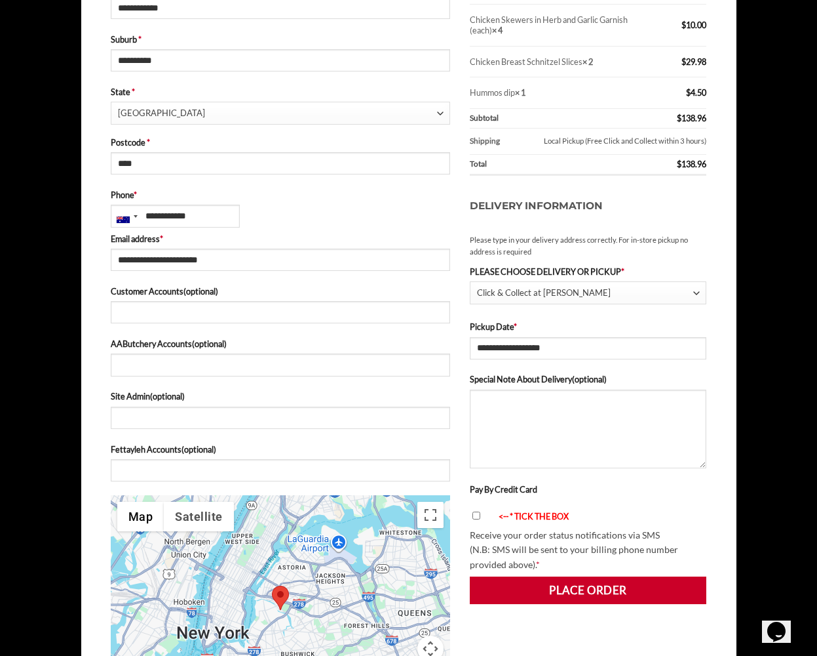
type input "**********"
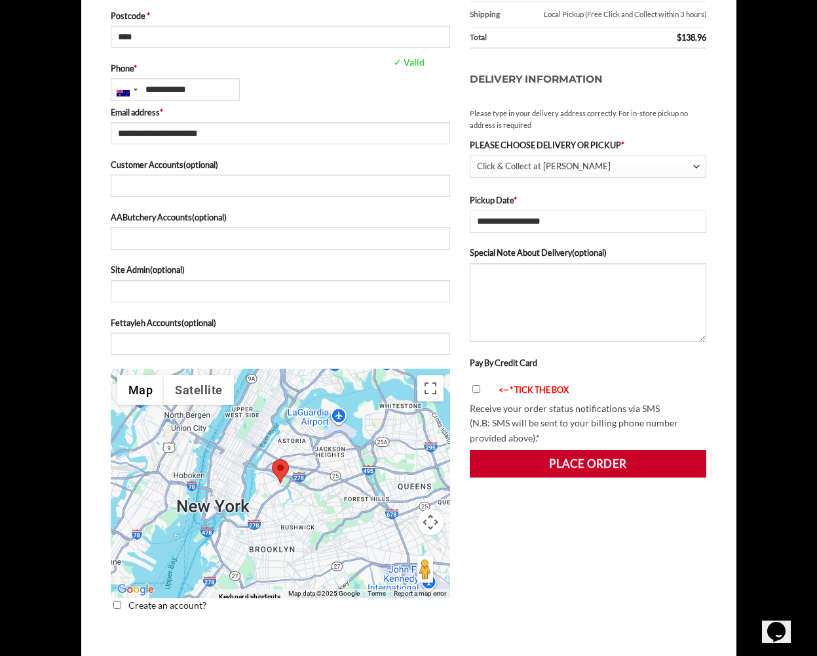
scroll to position [638, 0]
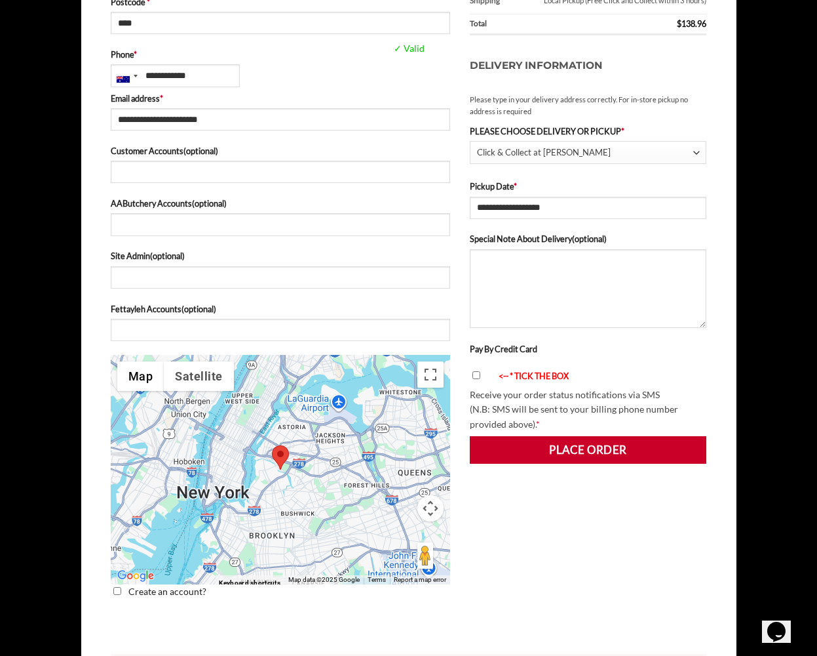
click at [546, 370] on font "<-- * TICK THE BOX" at bounding box center [534, 375] width 70 height 10
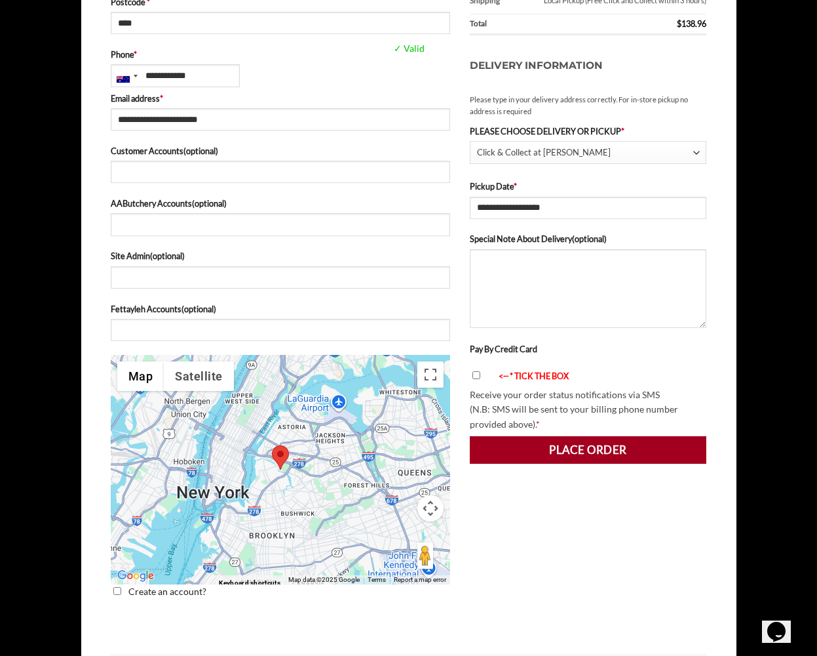
click at [555, 442] on button "Place order" at bounding box center [588, 450] width 237 height 28
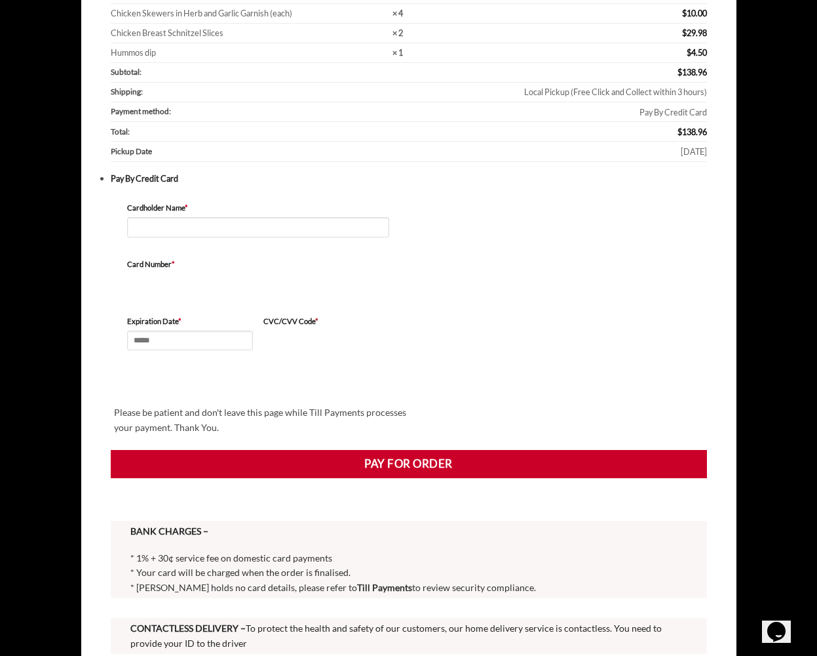
scroll to position [301, 0]
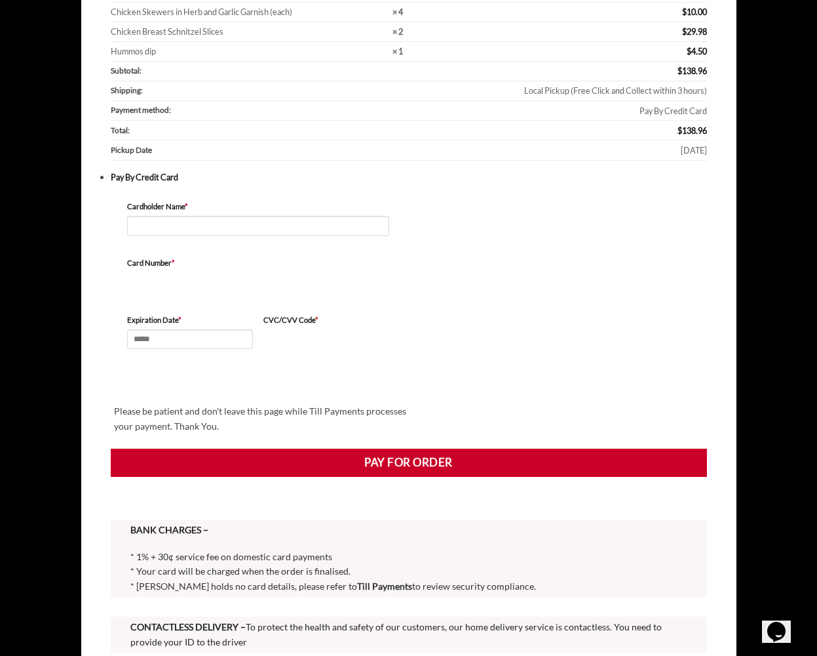
click at [156, 242] on p "Cardholder Name *" at bounding box center [258, 227] width 262 height 52
click at [157, 232] on p "Cardholder Name *" at bounding box center [258, 227] width 262 height 52
click at [164, 216] on input "Cardholder Name *" at bounding box center [258, 226] width 262 height 20
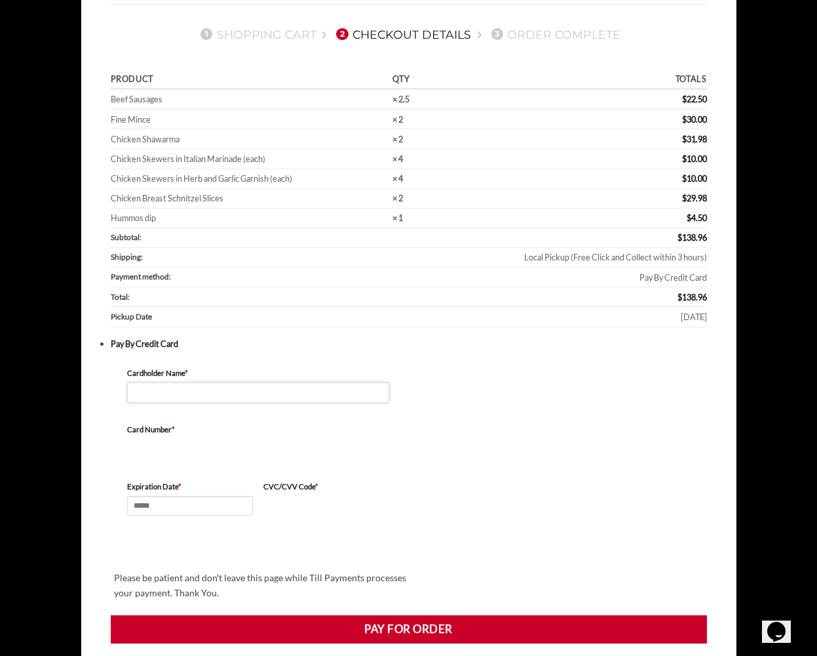
scroll to position [140, 0]
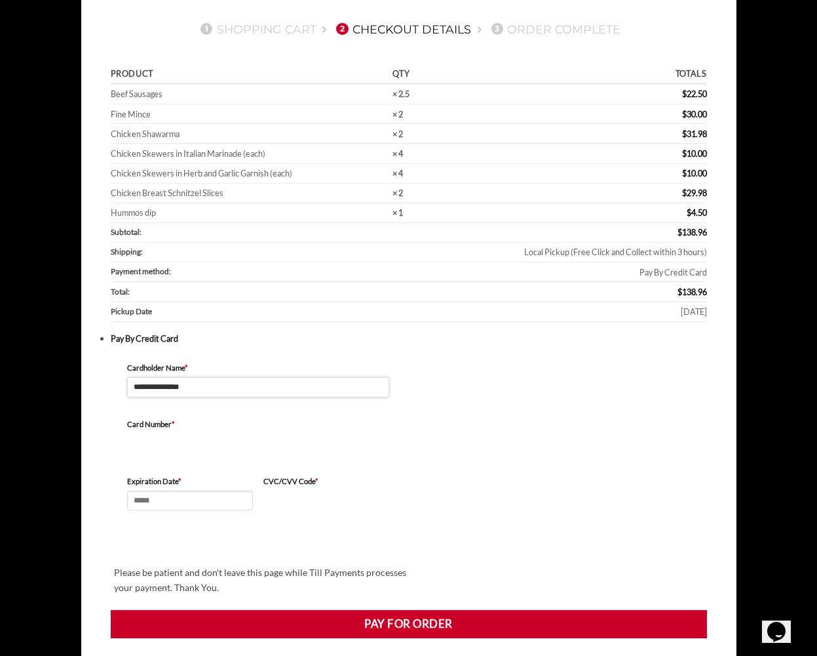
type input "**********"
click at [142, 491] on input "Expiration Date *" at bounding box center [190, 500] width 126 height 20
type input "*****"
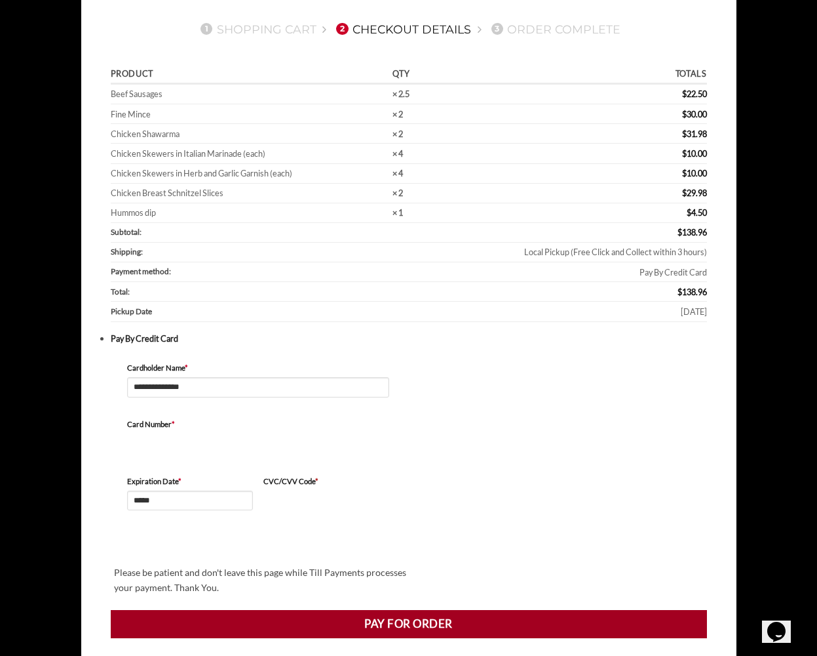
click at [380, 614] on button "Pay for order" at bounding box center [409, 624] width 597 height 28
